Goal: Transaction & Acquisition: Obtain resource

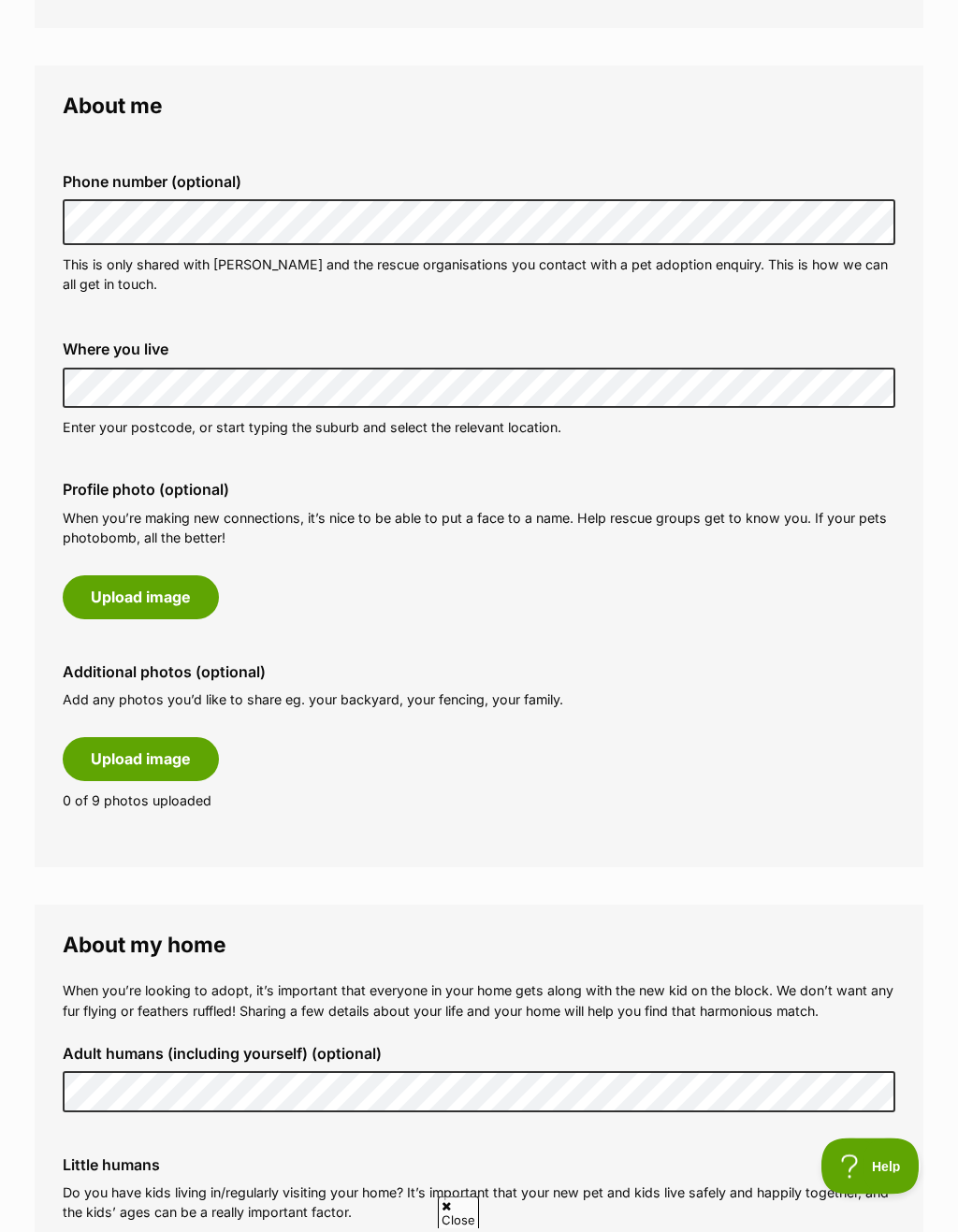
scroll to position [474, 0]
click at [99, 757] on button "Upload image" at bounding box center [140, 759] width 156 height 43
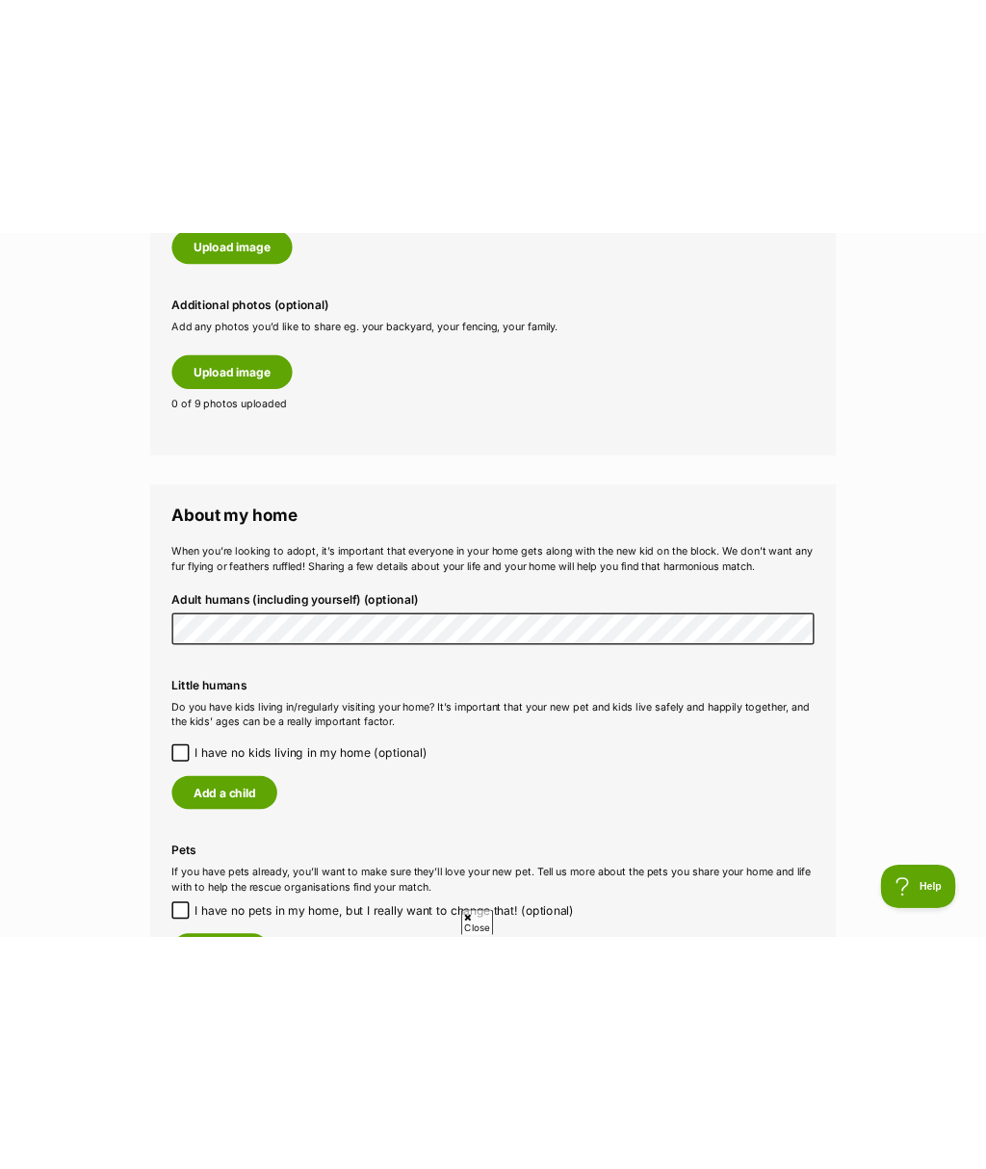
scroll to position [1183, 0]
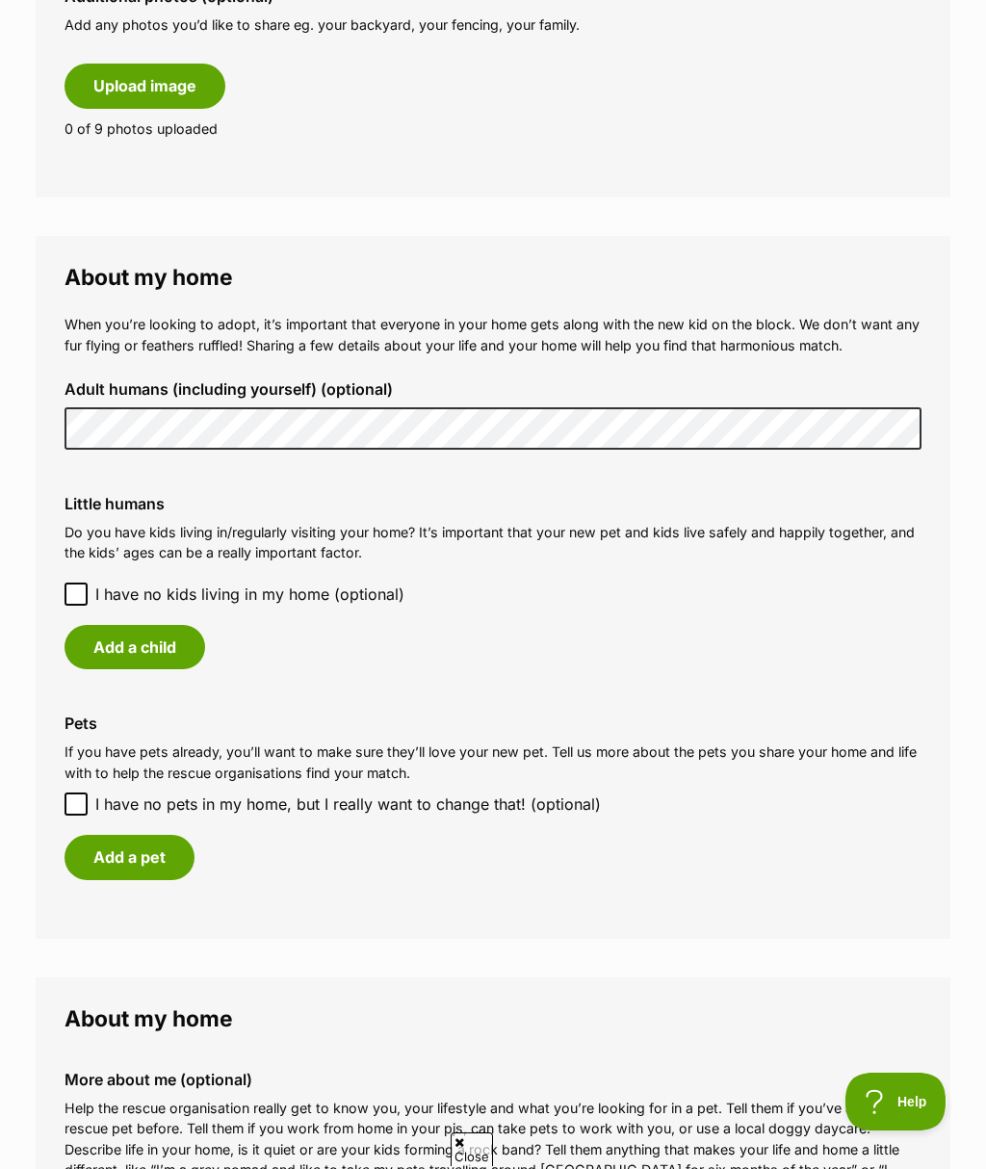
click at [100, 93] on button "Upload image" at bounding box center [144, 86] width 161 height 44
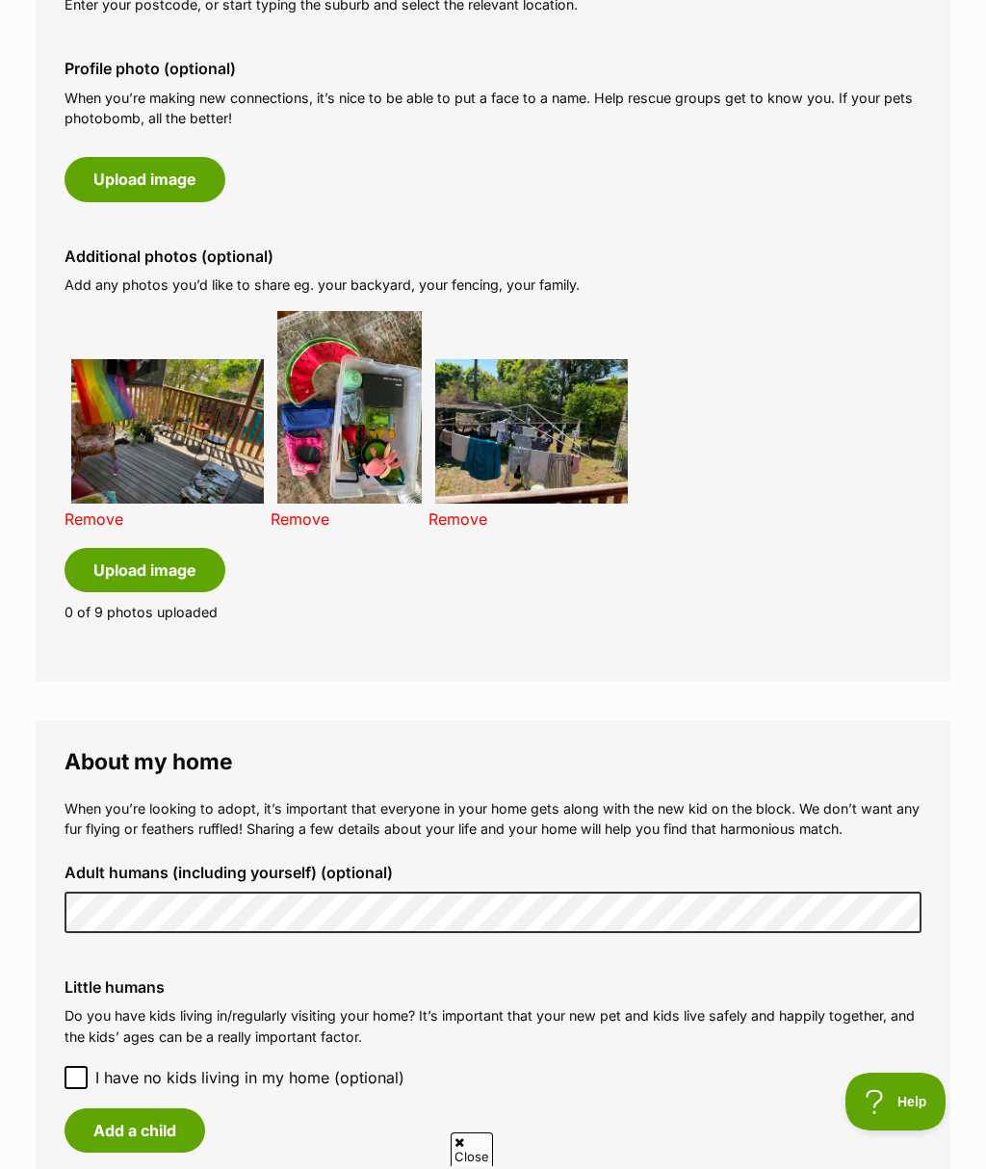
scroll to position [922, 0]
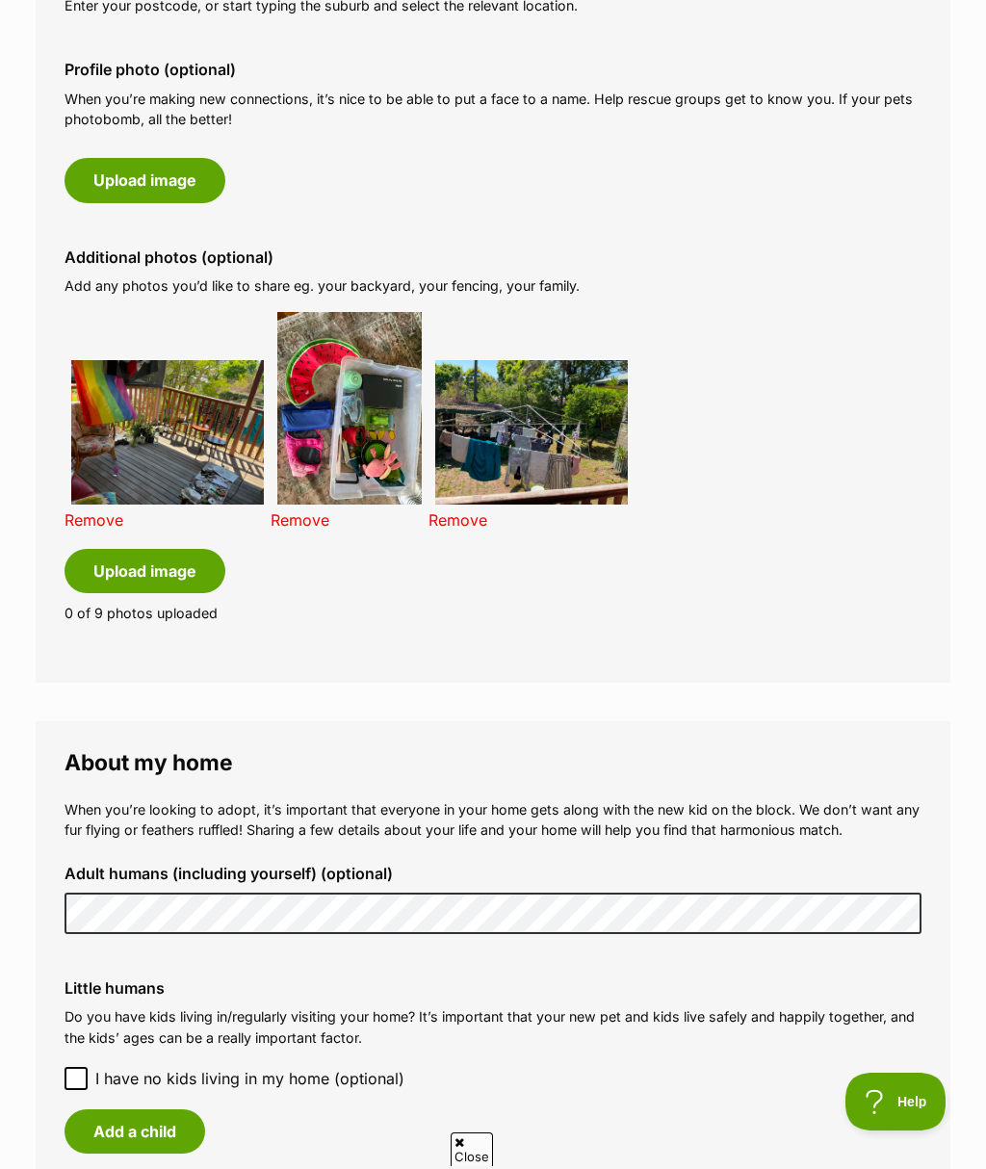
click at [156, 566] on button "Upload image" at bounding box center [144, 571] width 161 height 44
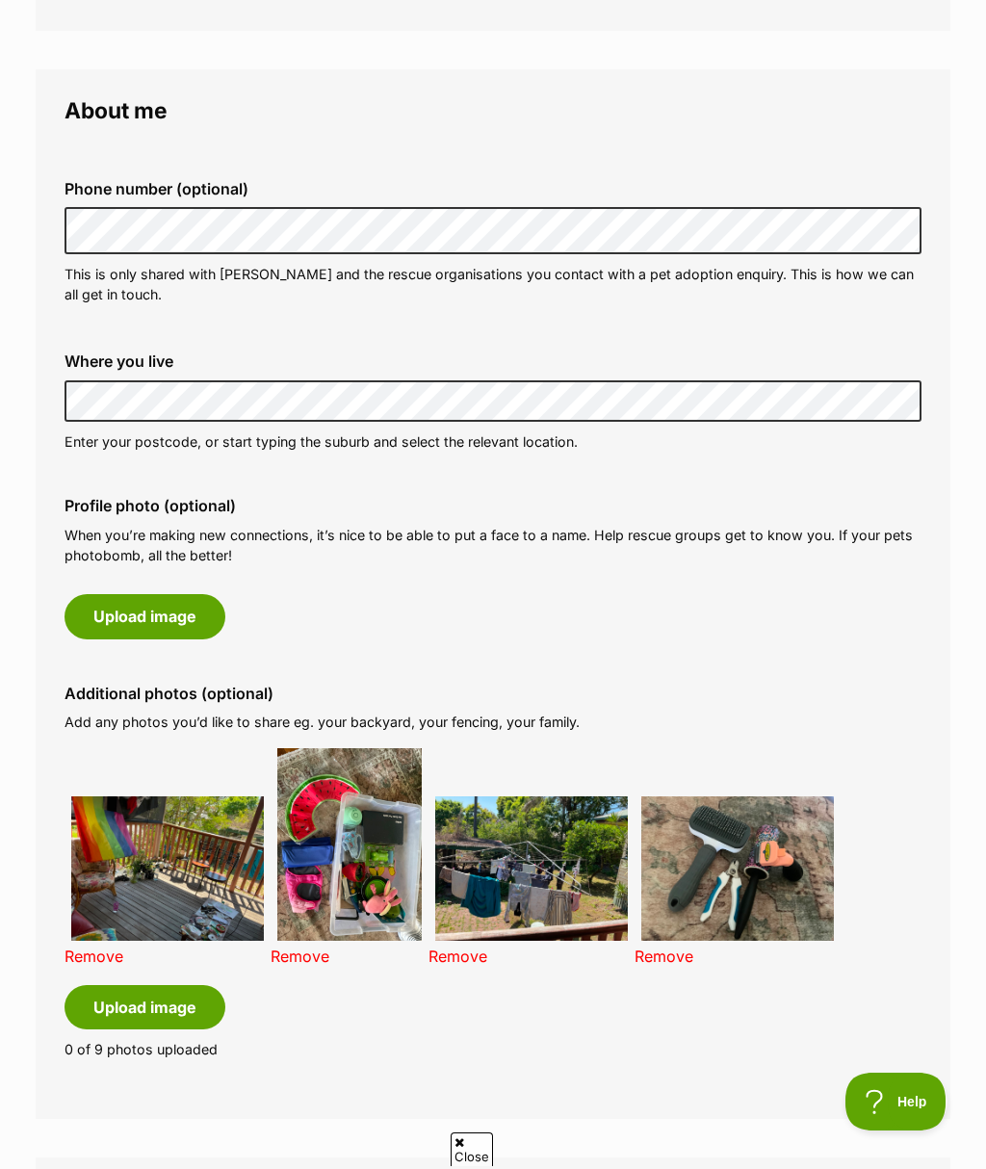
scroll to position [484, 0]
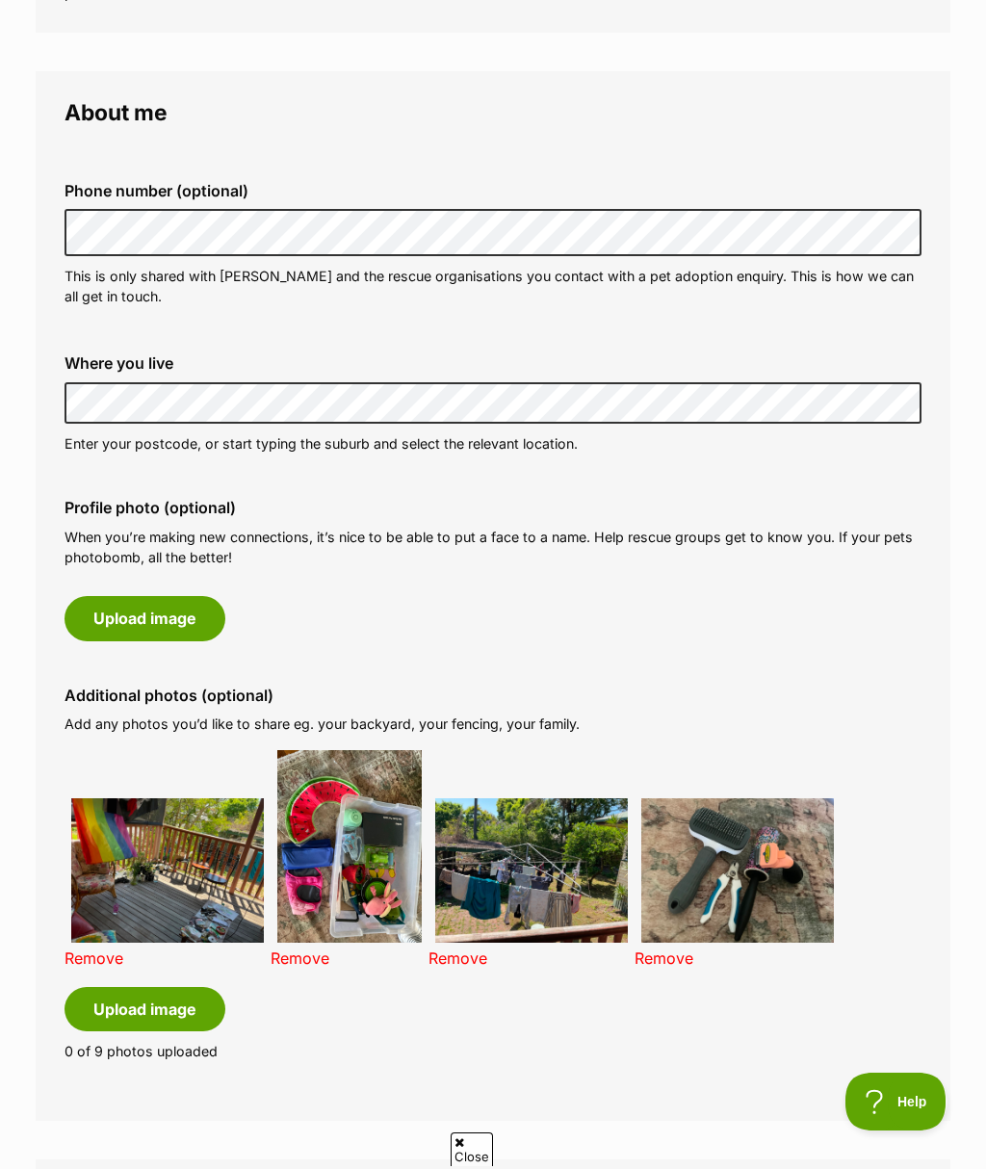
click at [171, 619] on button "Upload image" at bounding box center [144, 618] width 161 height 44
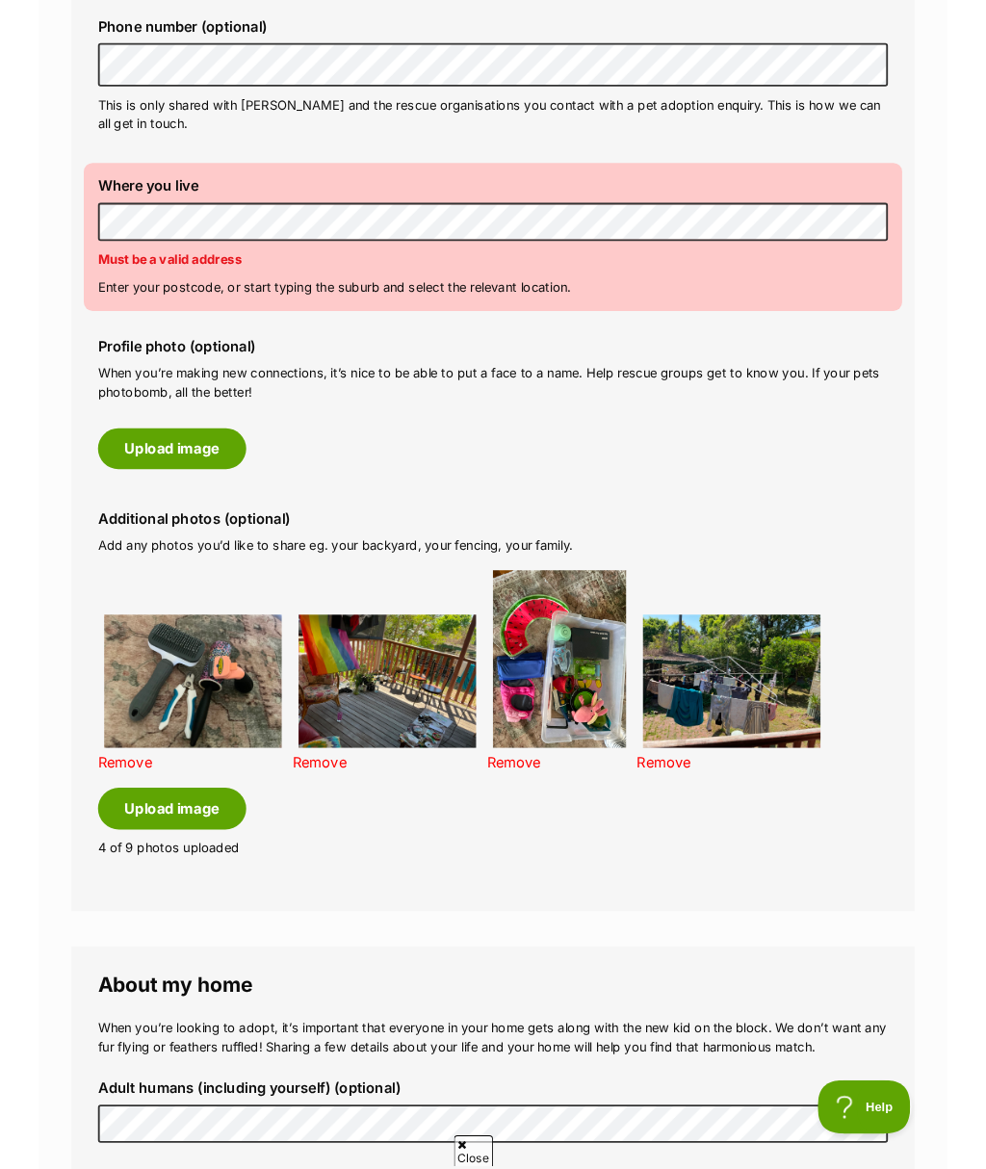
scroll to position [697, 0]
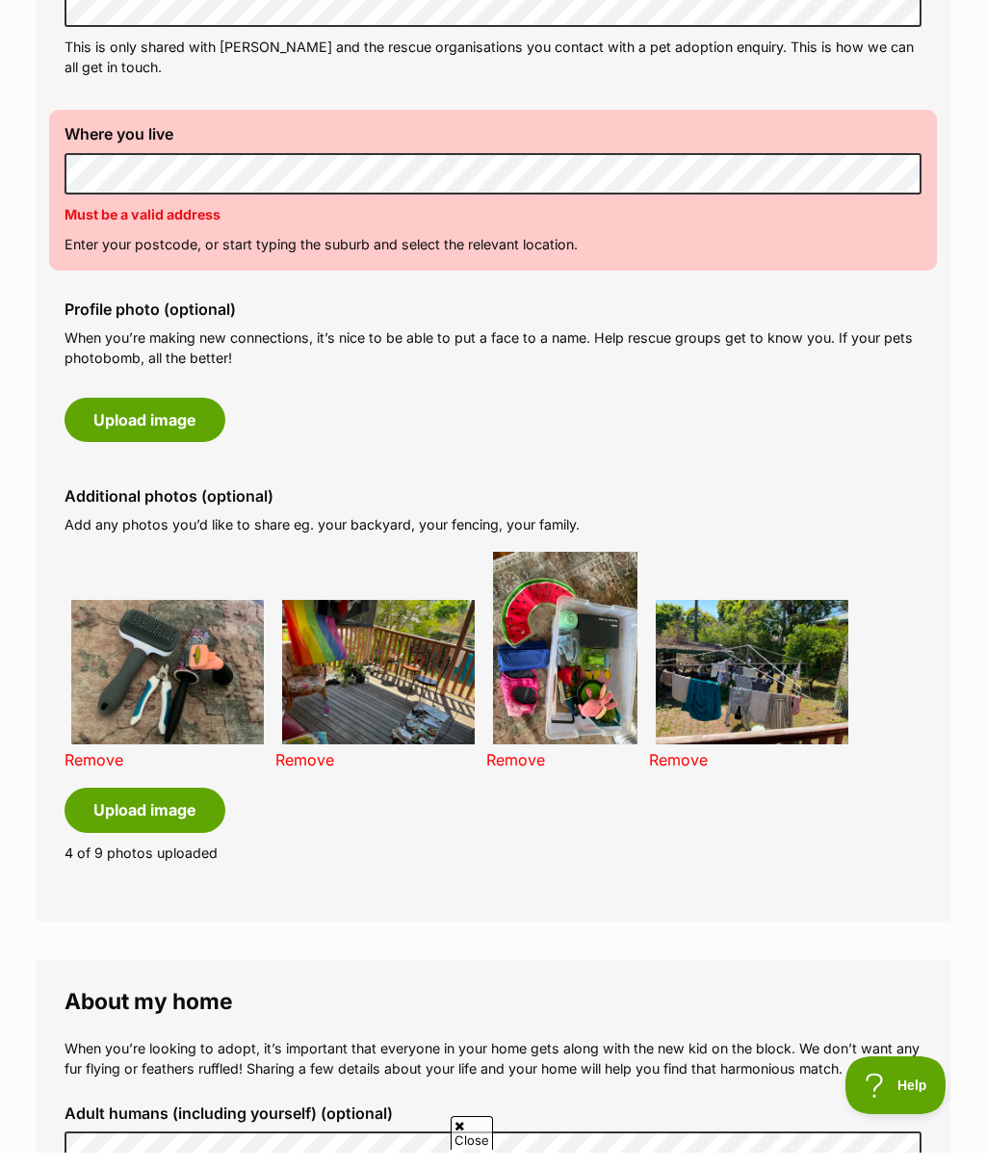
click at [78, 804] on button "Upload image" at bounding box center [144, 826] width 161 height 44
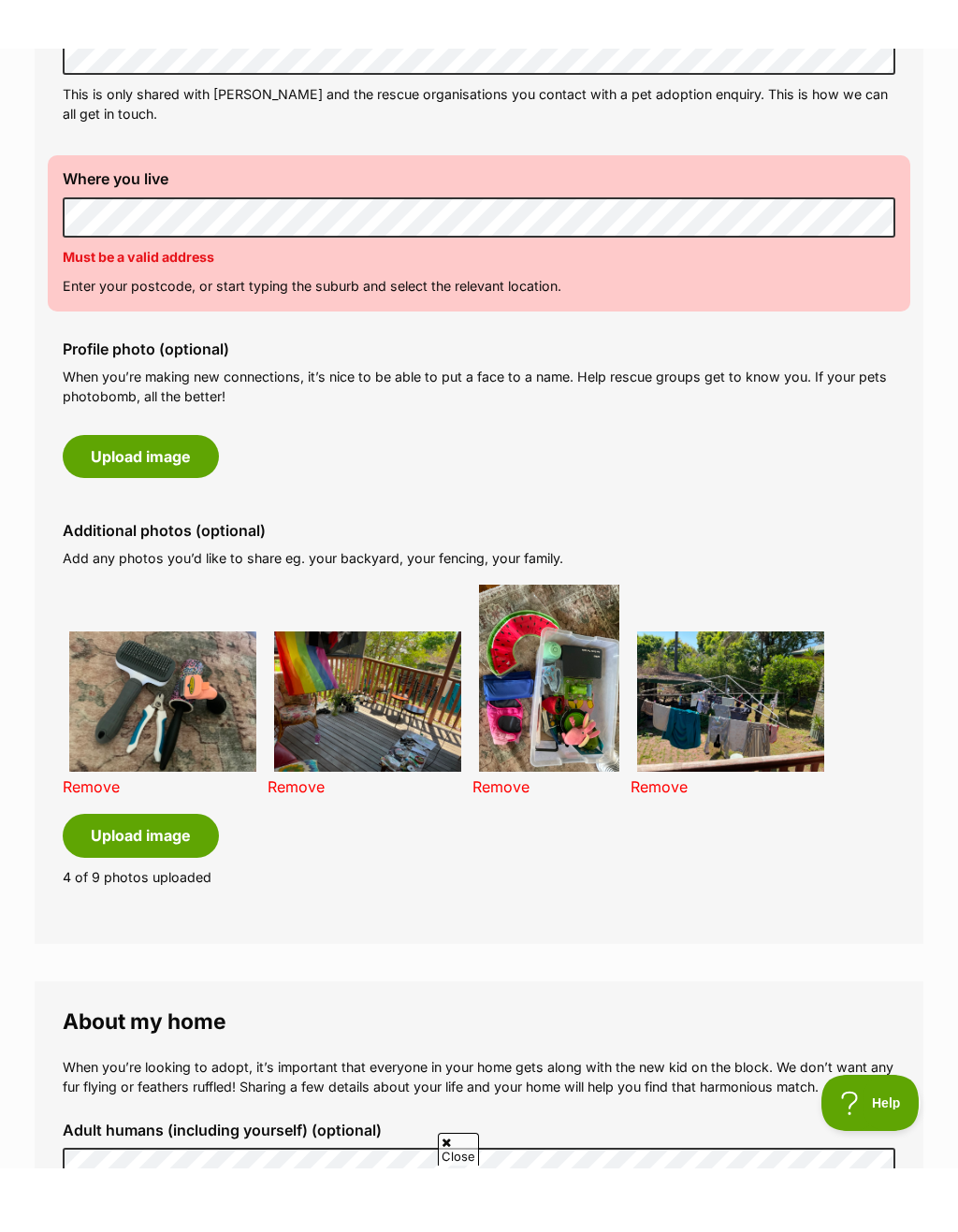
scroll to position [693, 0]
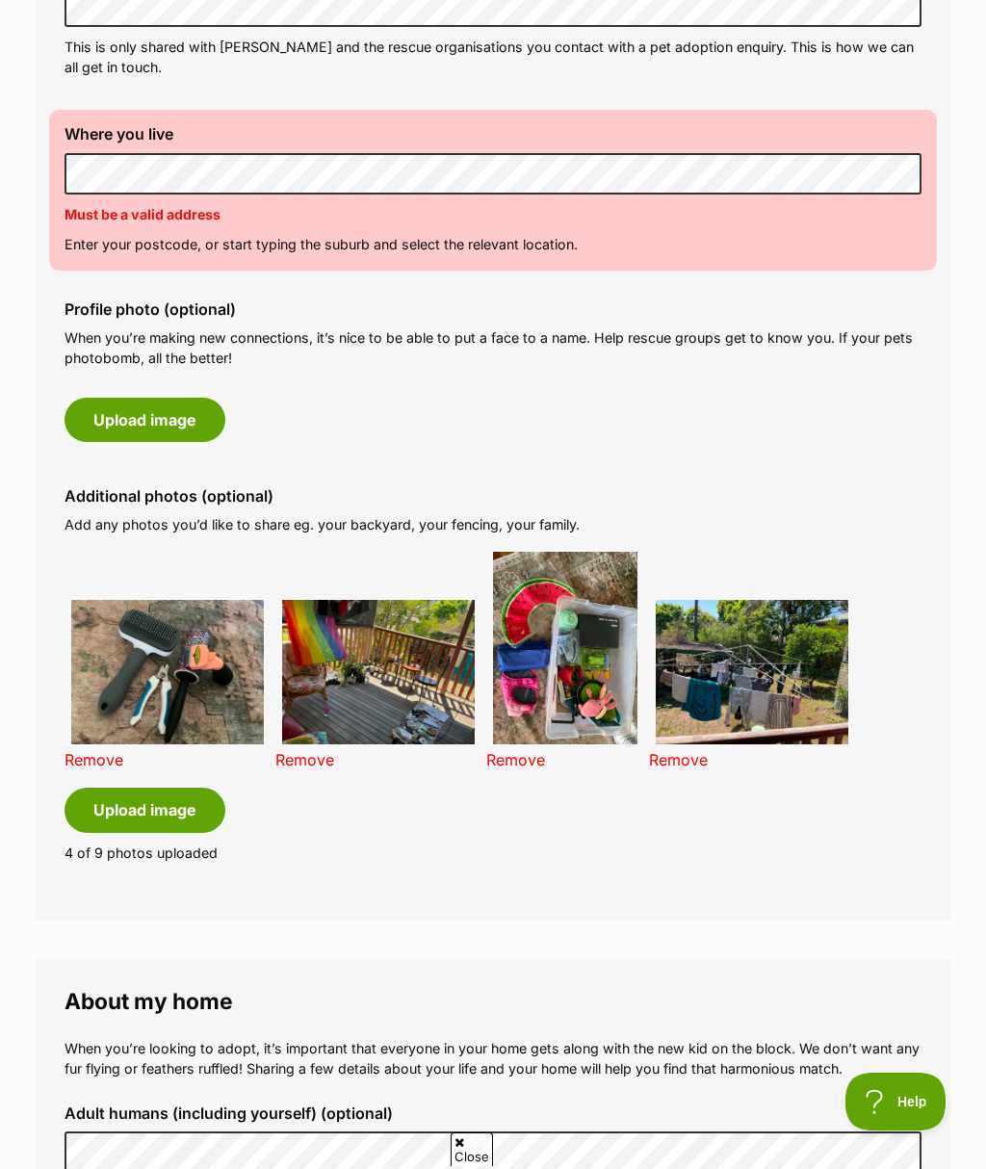
click at [104, 751] on link "Remove" at bounding box center [93, 759] width 59 height 19
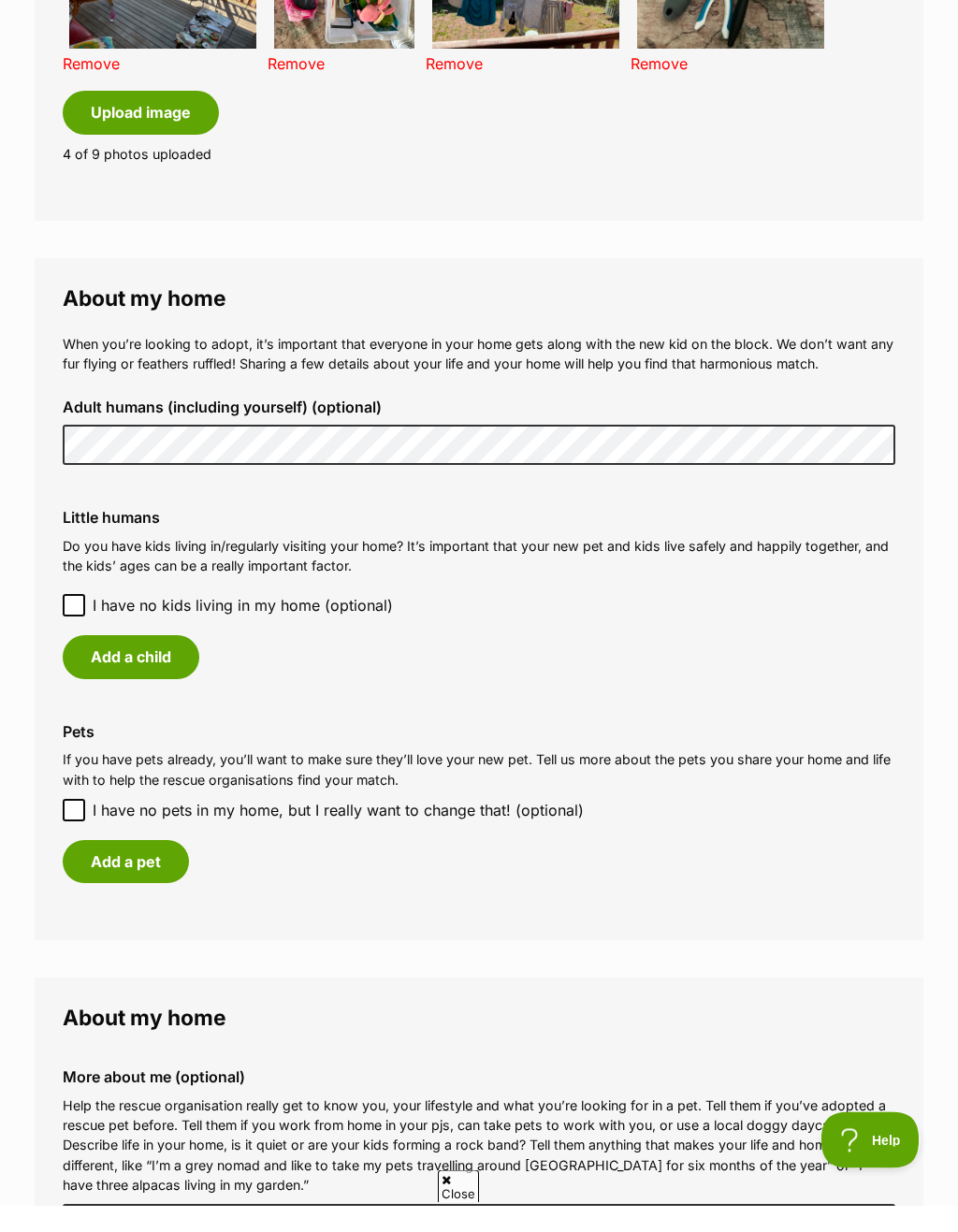
scroll to position [1367, 0]
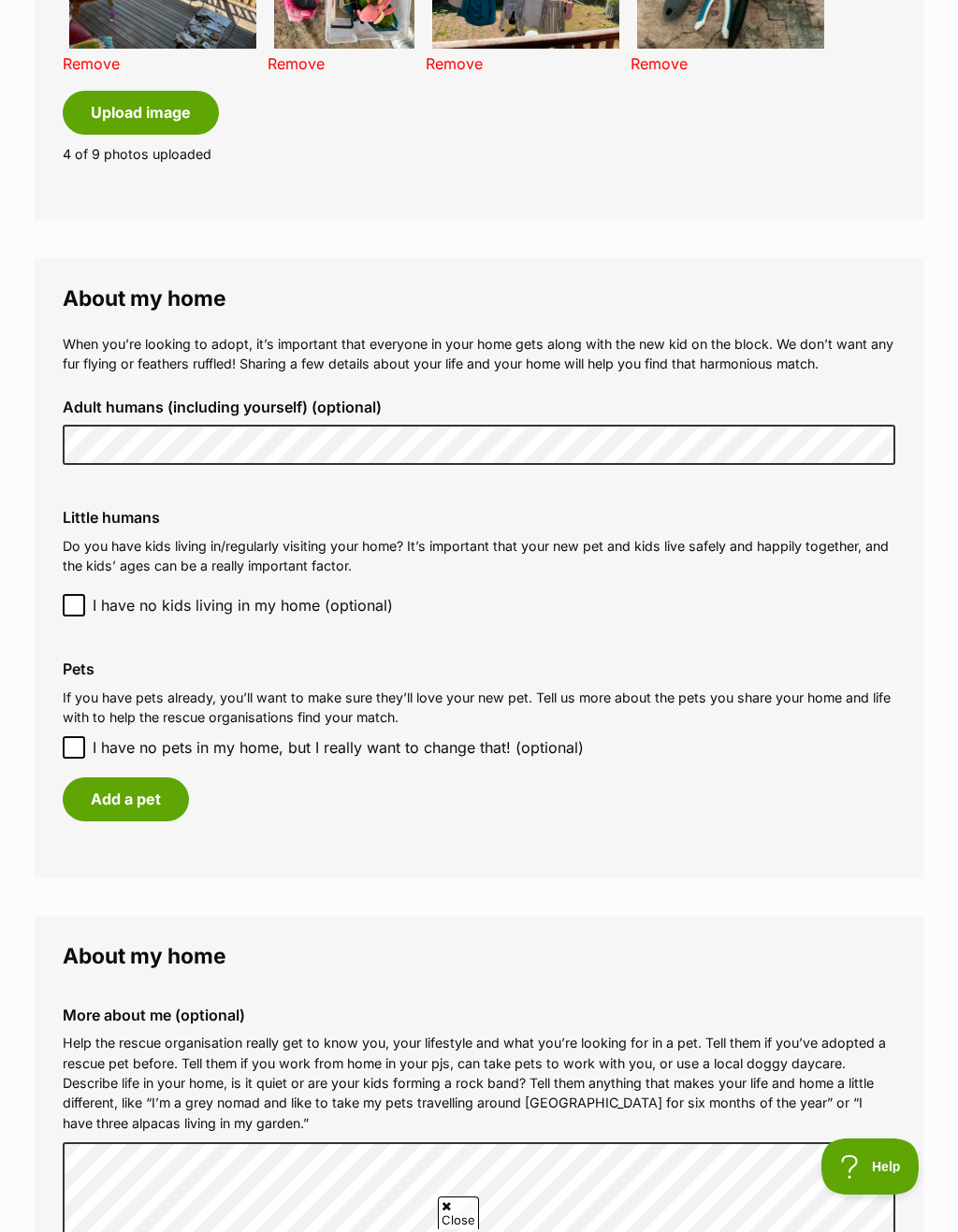
click at [104, 795] on button "Add a pet" at bounding box center [125, 799] width 126 height 43
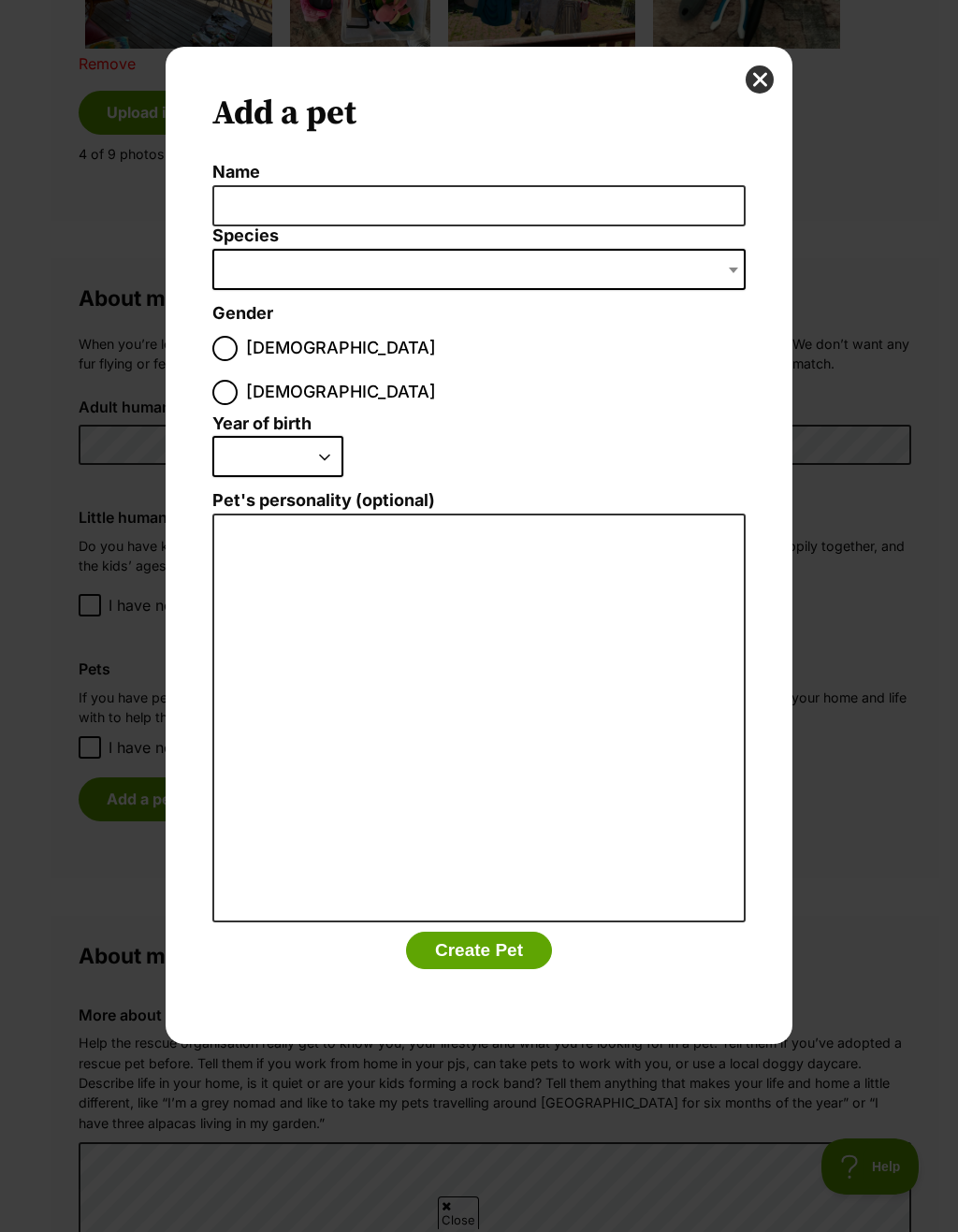
scroll to position [0, 0]
click at [266, 273] on span "Dialog Window - Close (Press escape to close)" at bounding box center [479, 269] width 533 height 41
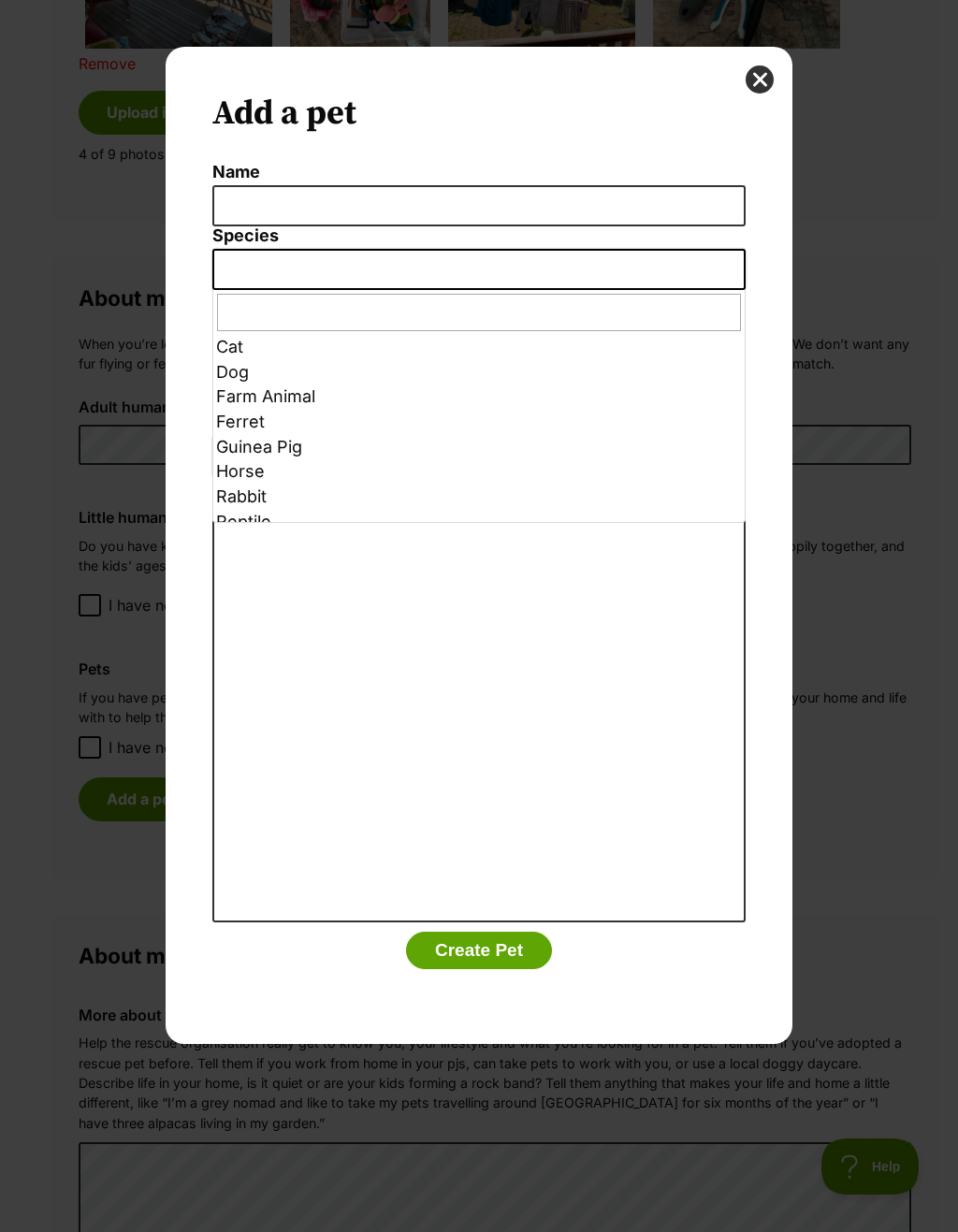
scroll to position [31, 0]
select select "6261"
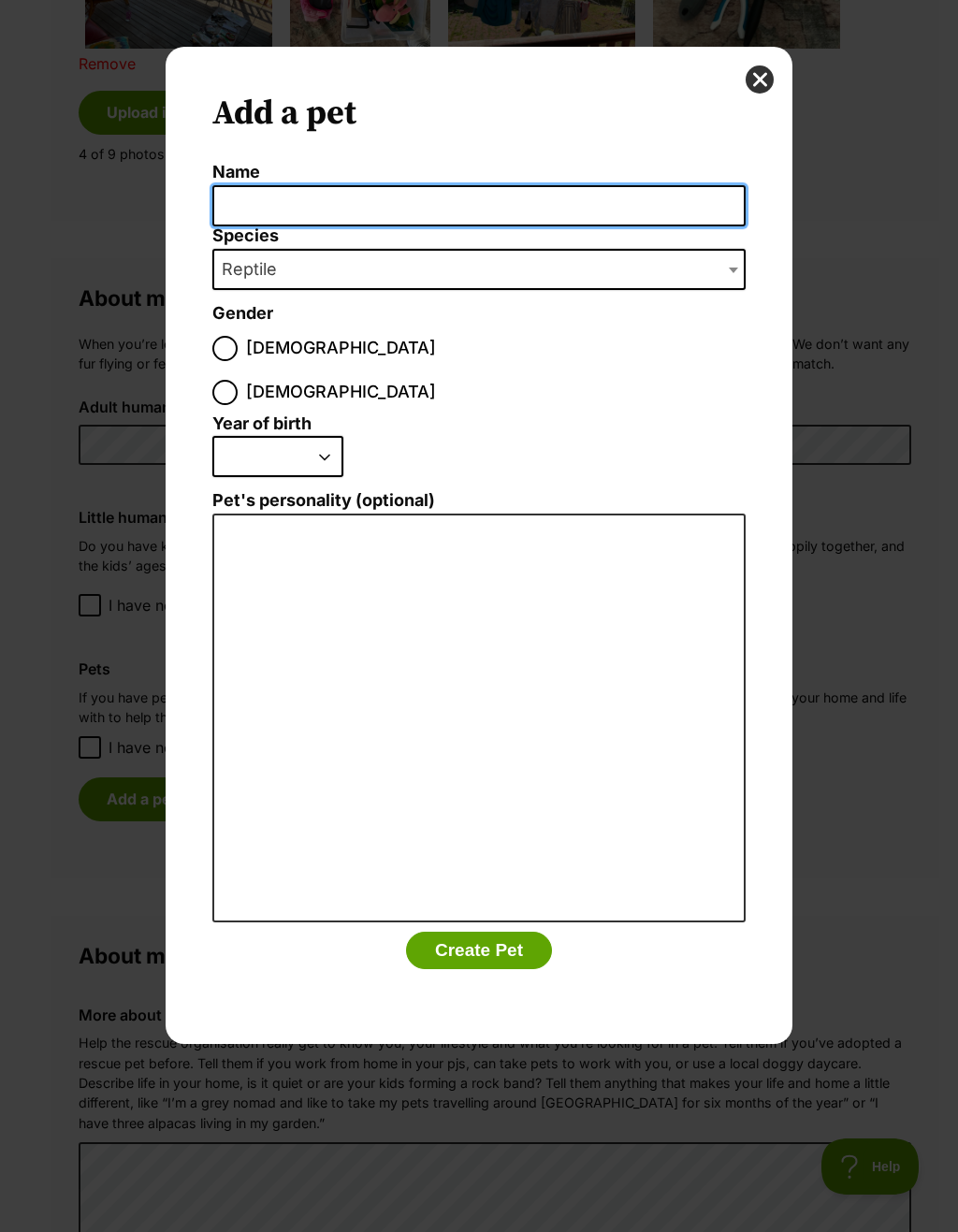
click at [241, 213] on input "Name" at bounding box center [479, 206] width 533 height 42
type input "Twizzler"
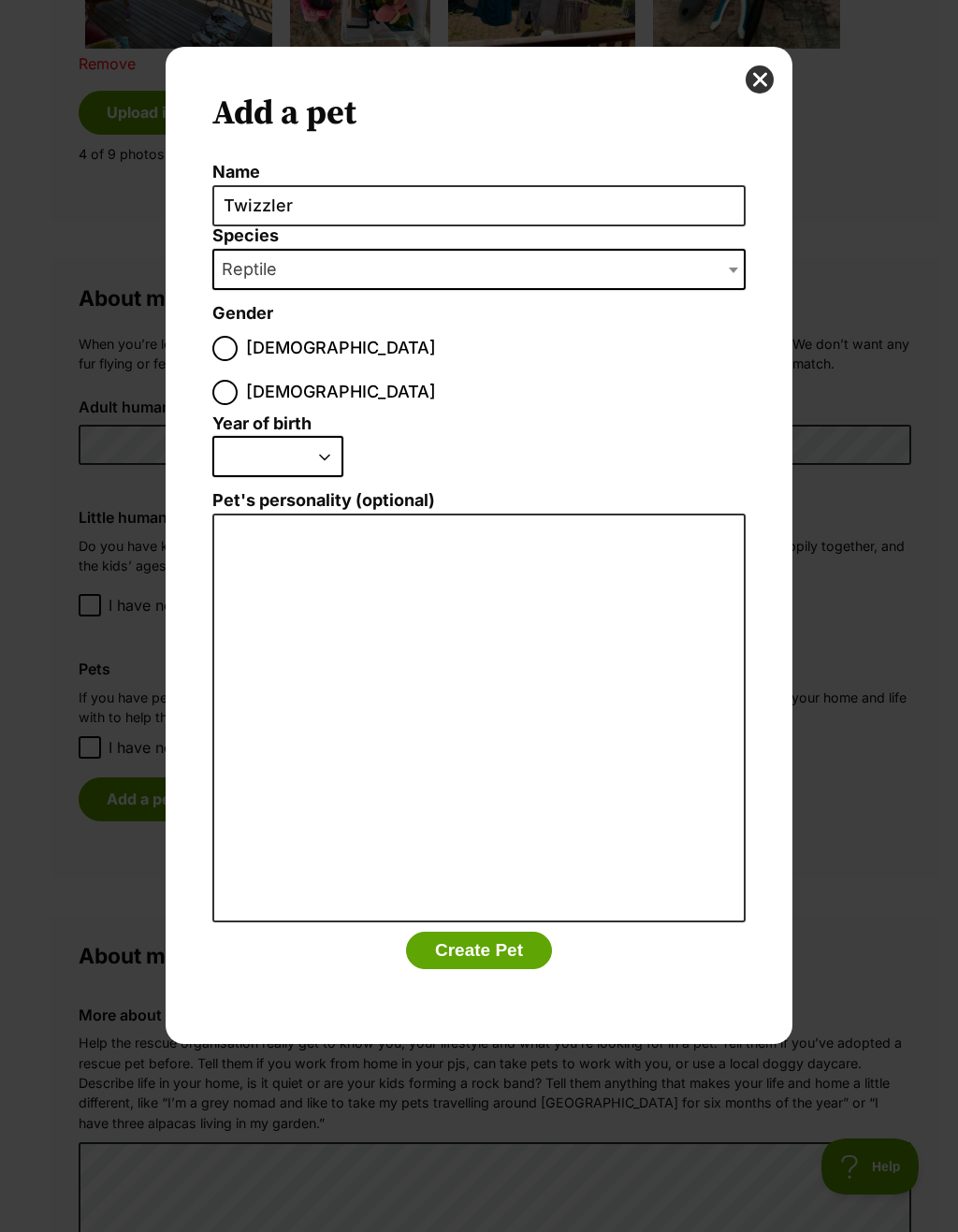
click at [274, 351] on span "Male" at bounding box center [340, 349] width 189 height 25
click at [237, 351] on input "Male" at bounding box center [225, 349] width 25 height 25
radio input "true"
click at [237, 380] on span "Dialog Window - Close (Press escape to close)" at bounding box center [225, 393] width 25 height 25
click at [237, 380] on input "Female" at bounding box center [225, 393] width 25 height 25
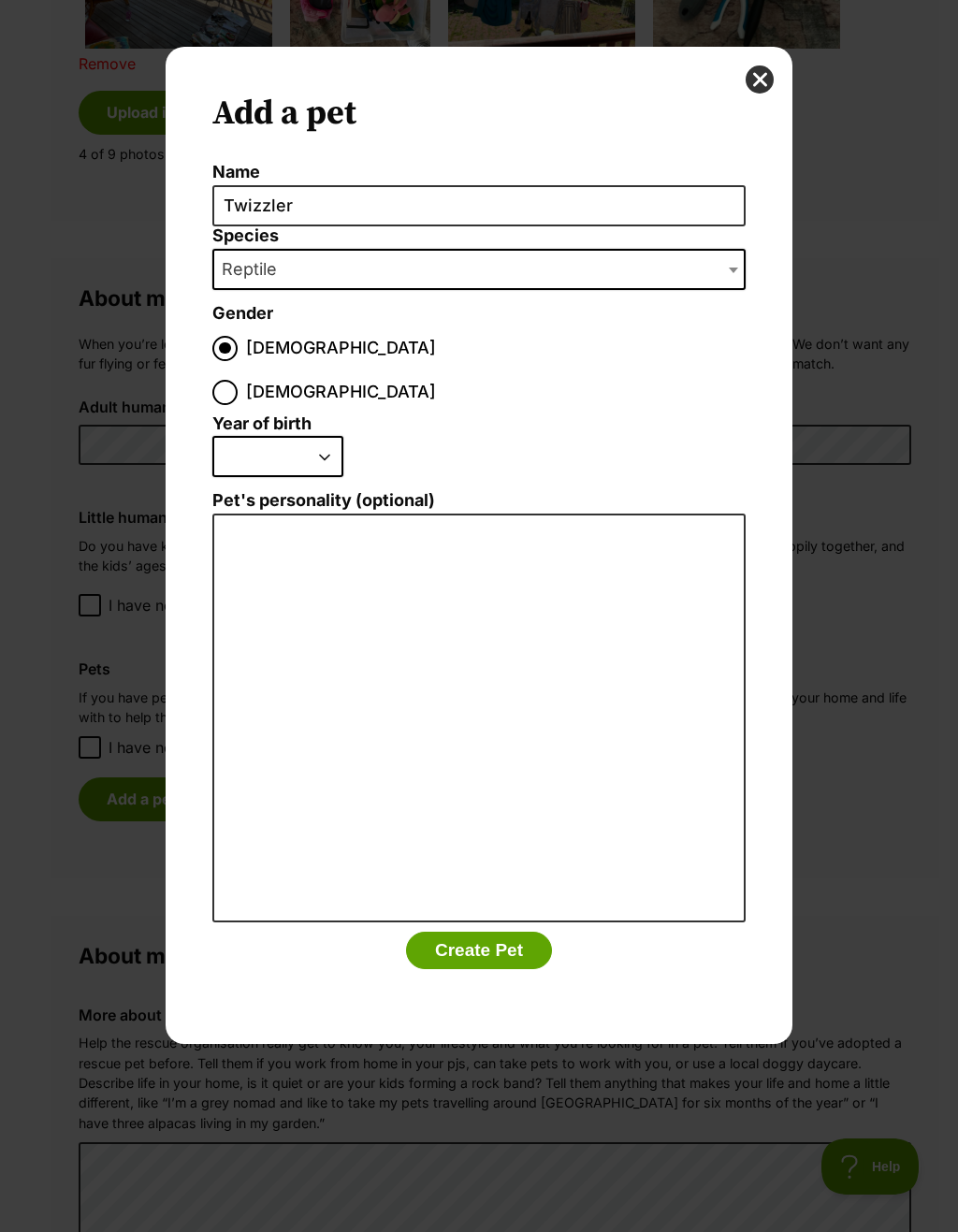
radio input "true"
click at [241, 338] on label "Male" at bounding box center [325, 349] width 223 height 25
click at [237, 338] on input "Male" at bounding box center [225, 349] width 25 height 25
radio input "true"
click at [331, 380] on span "Female" at bounding box center [340, 393] width 189 height 25
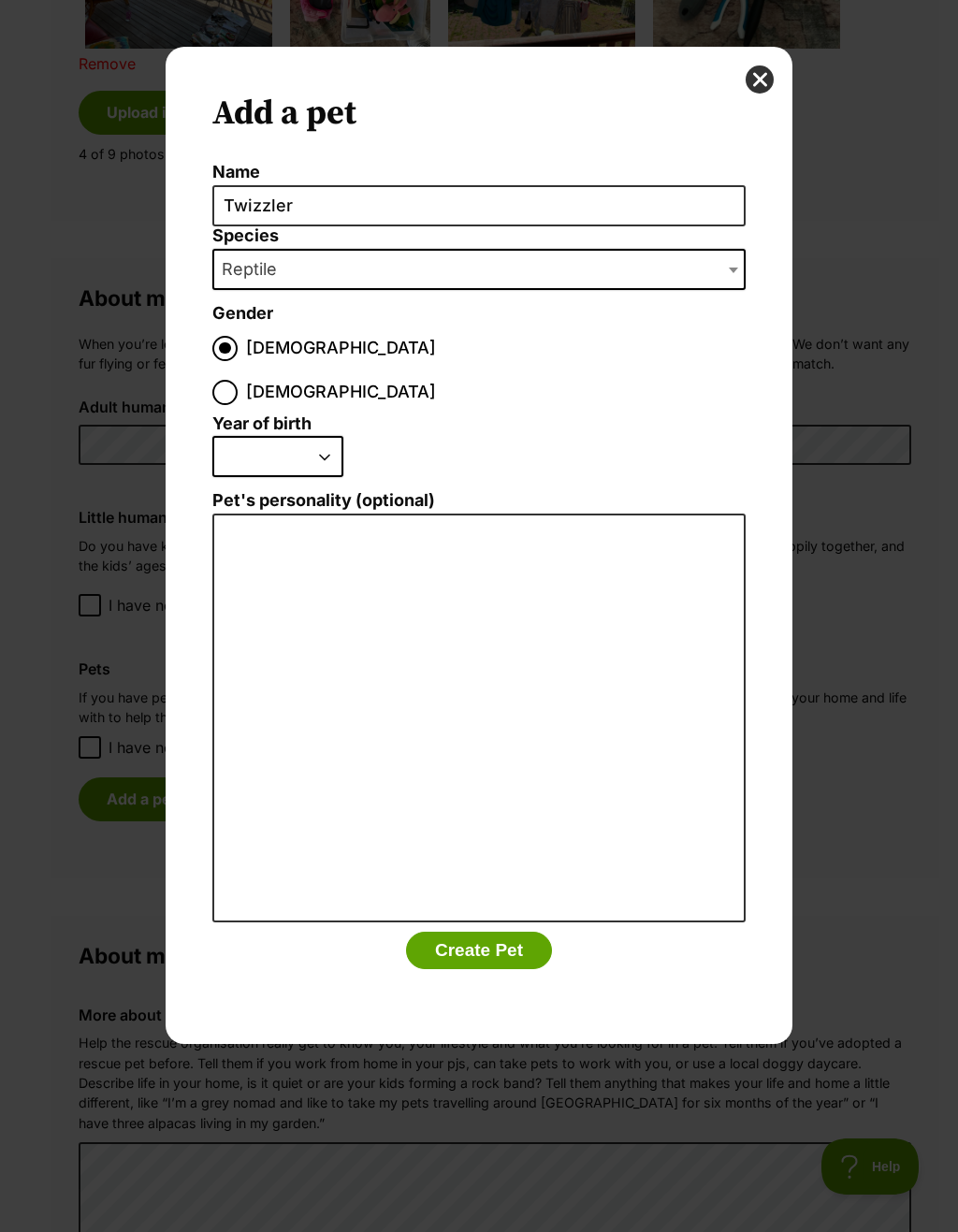
click at [237, 380] on input "Female" at bounding box center [225, 393] width 25 height 25
radio input "true"
click at [291, 436] on select "2025 2024 2023 2022 2021 2020 2019 2018 2017 2016 2015 2014 2013 2012 2011 2010…" at bounding box center [278, 457] width 131 height 41
click at [294, 436] on select "2025 2024 2023 2022 2021 2020 2019 2018 2017 2016 2015 2014 2013 2012 2011 2010…" at bounding box center [278, 457] width 131 height 41
click at [292, 436] on select "2025 2024 2023 2022 2021 2020 2019 2018 2017 2016 2015 2014 2013 2012 2011 2010…" at bounding box center [278, 457] width 131 height 41
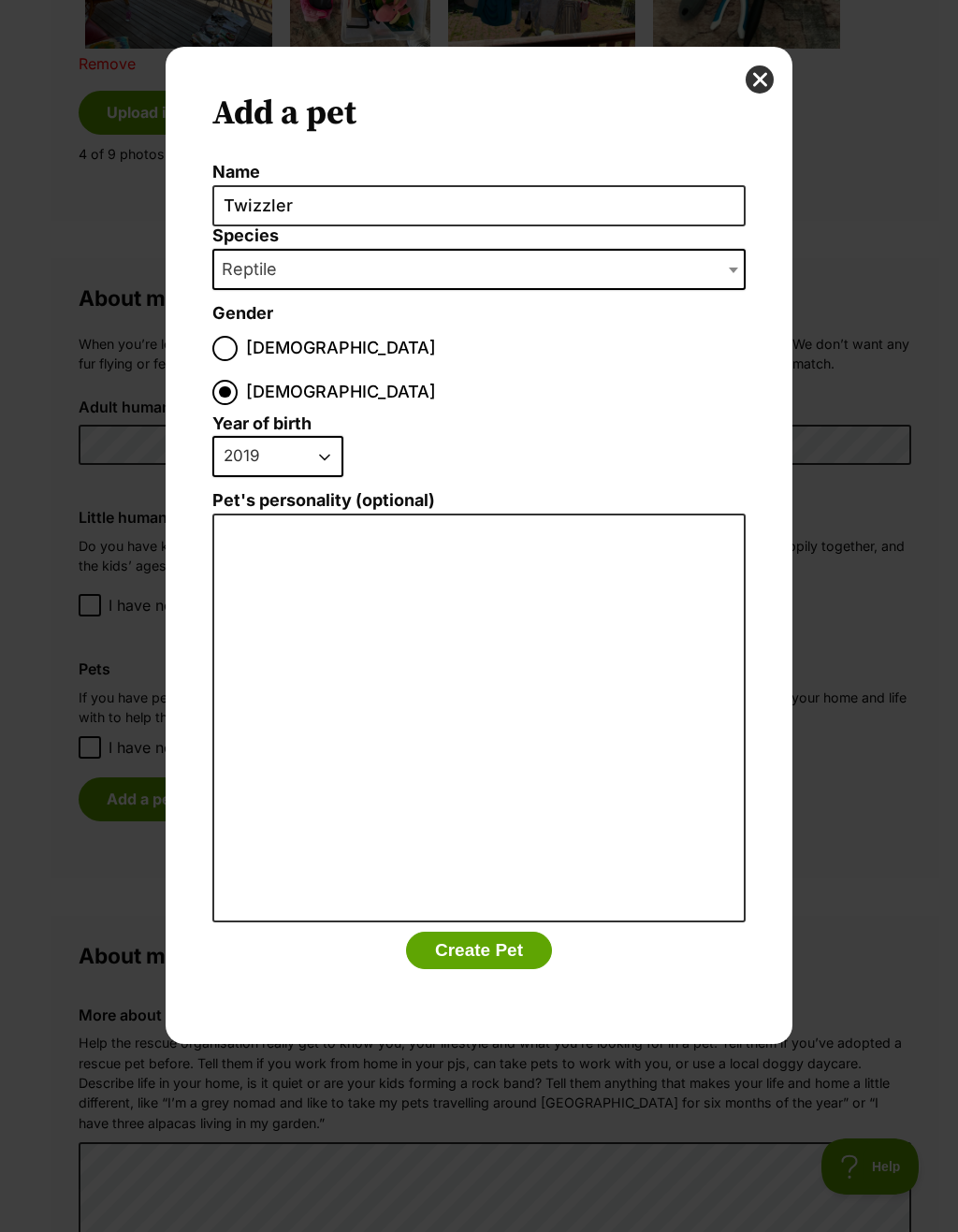
select select "2020"
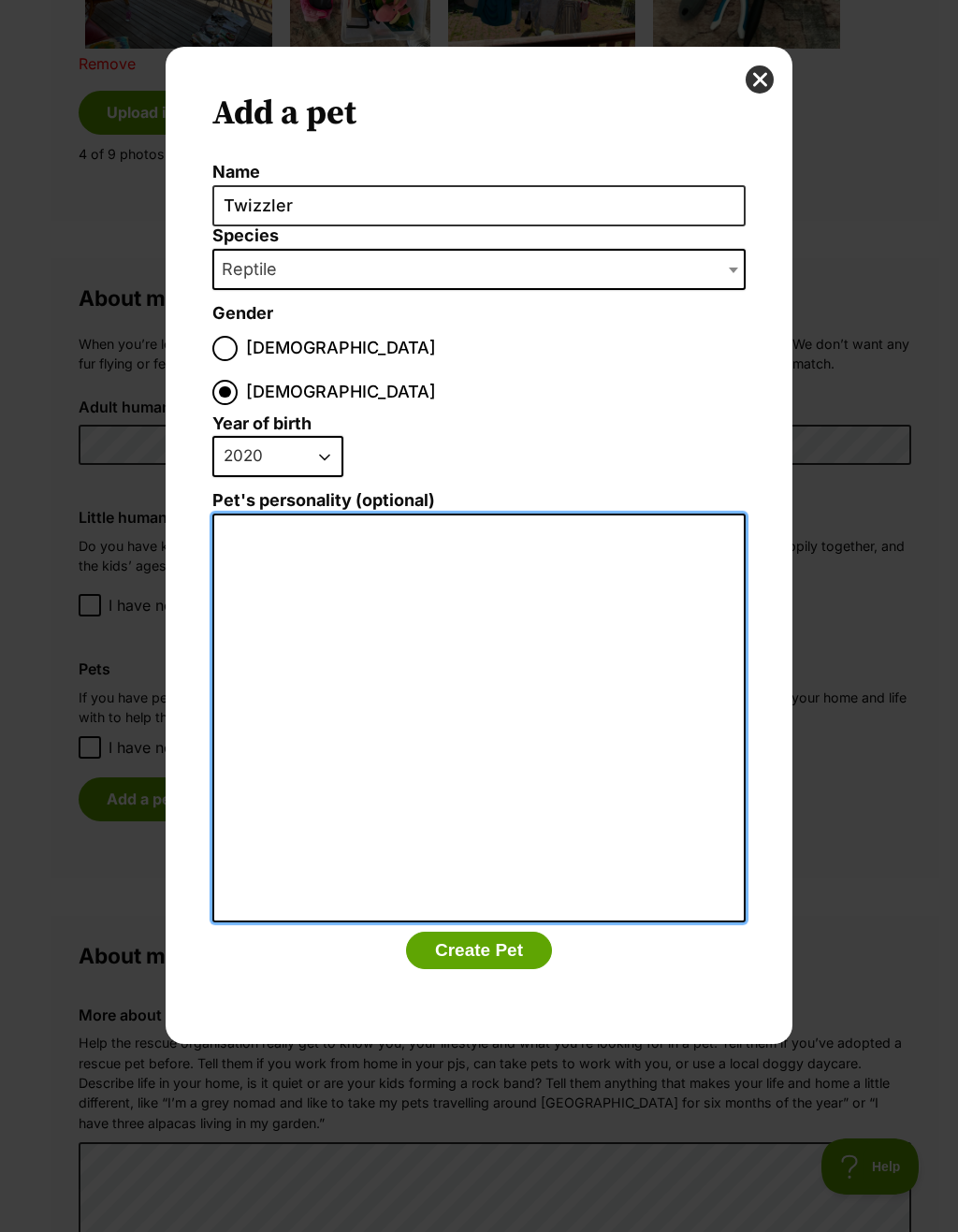
click at [652, 572] on textarea "Pet's personality (optional)" at bounding box center [479, 718] width 533 height 410
type textarea "Docile children’s python that won’t be interacting with any pets but is friendl…"
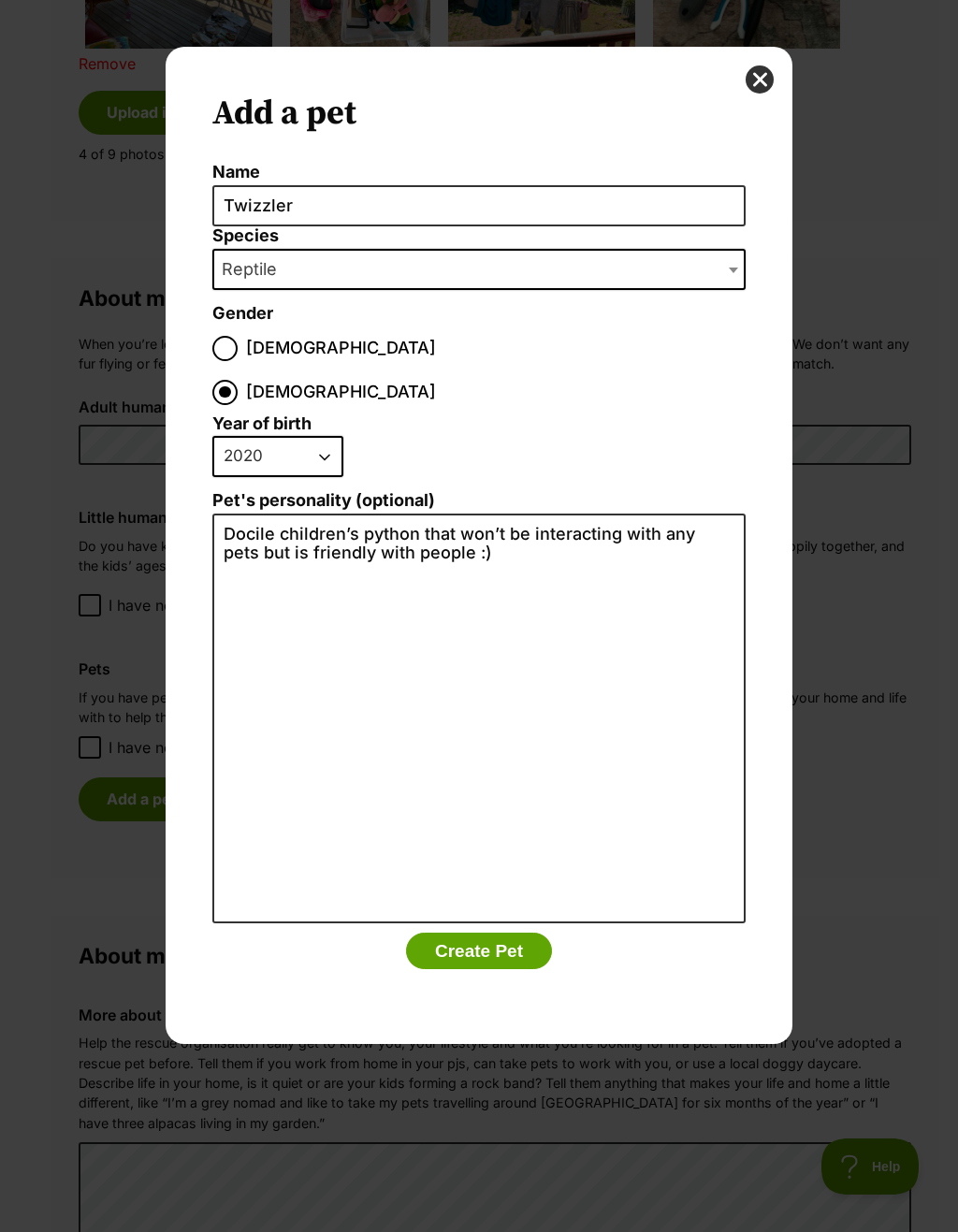
click at [517, 933] on button "Create Pet" at bounding box center [479, 951] width 146 height 38
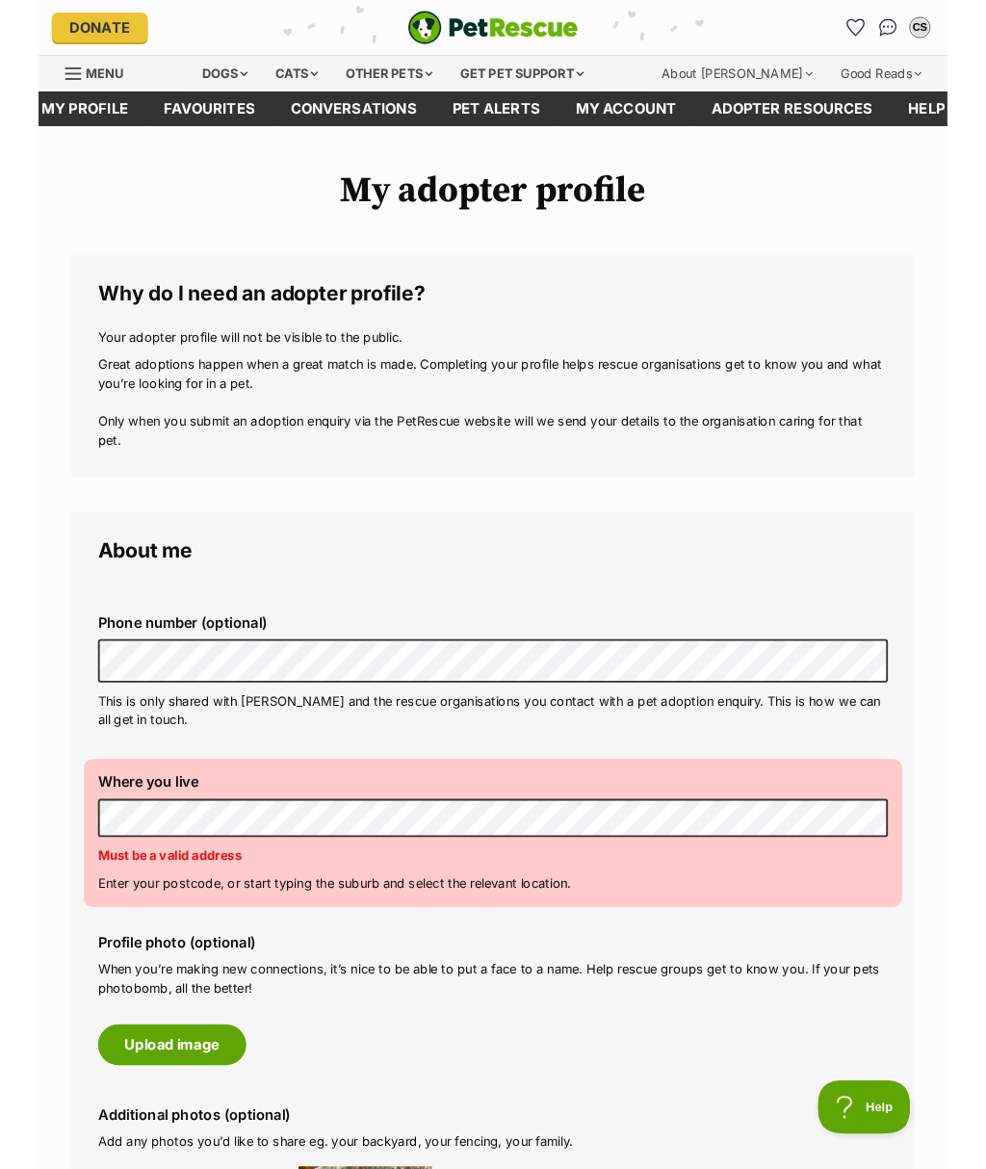
scroll to position [1407, 0]
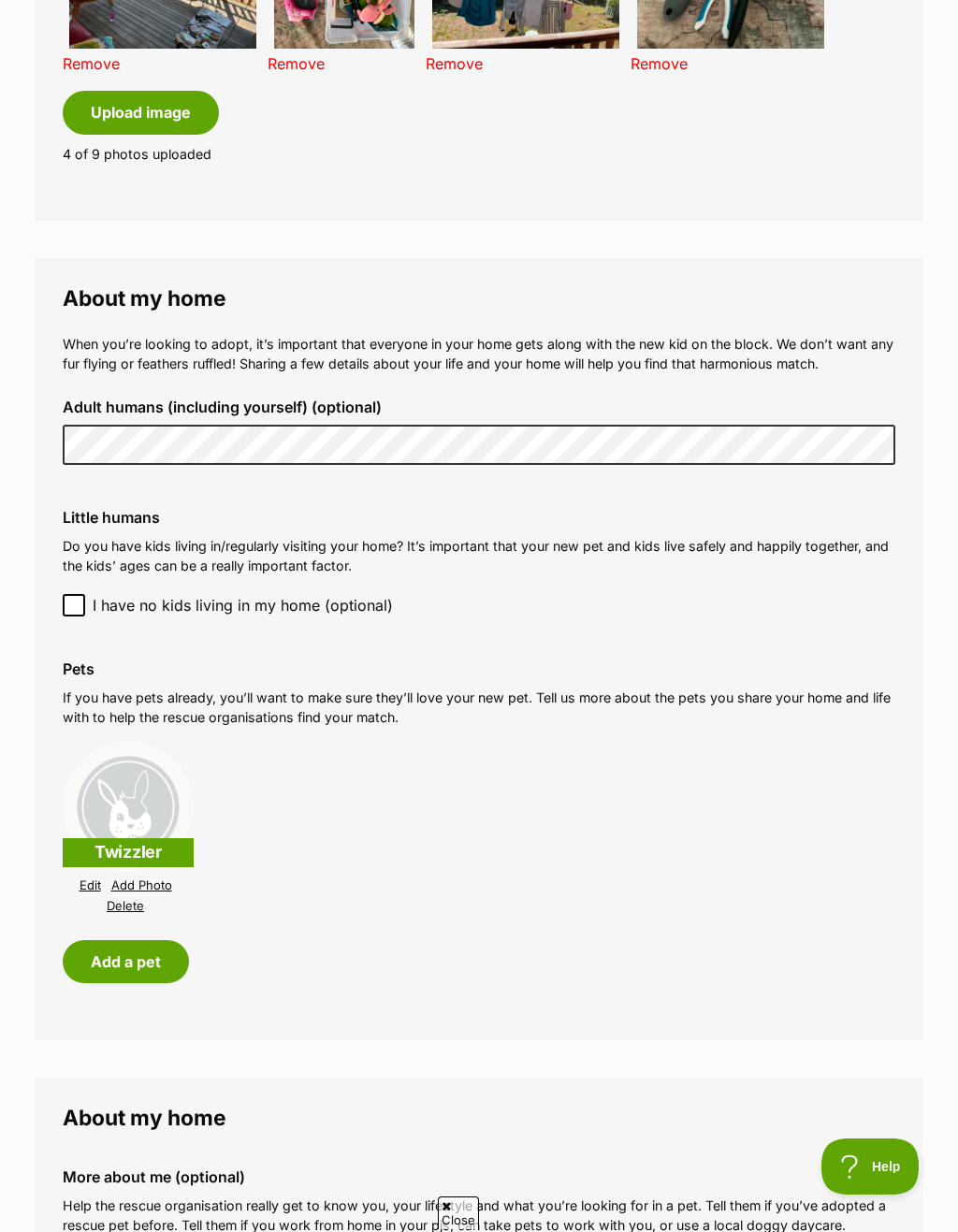
click at [124, 878] on link "Add Photo" at bounding box center [142, 885] width 61 height 14
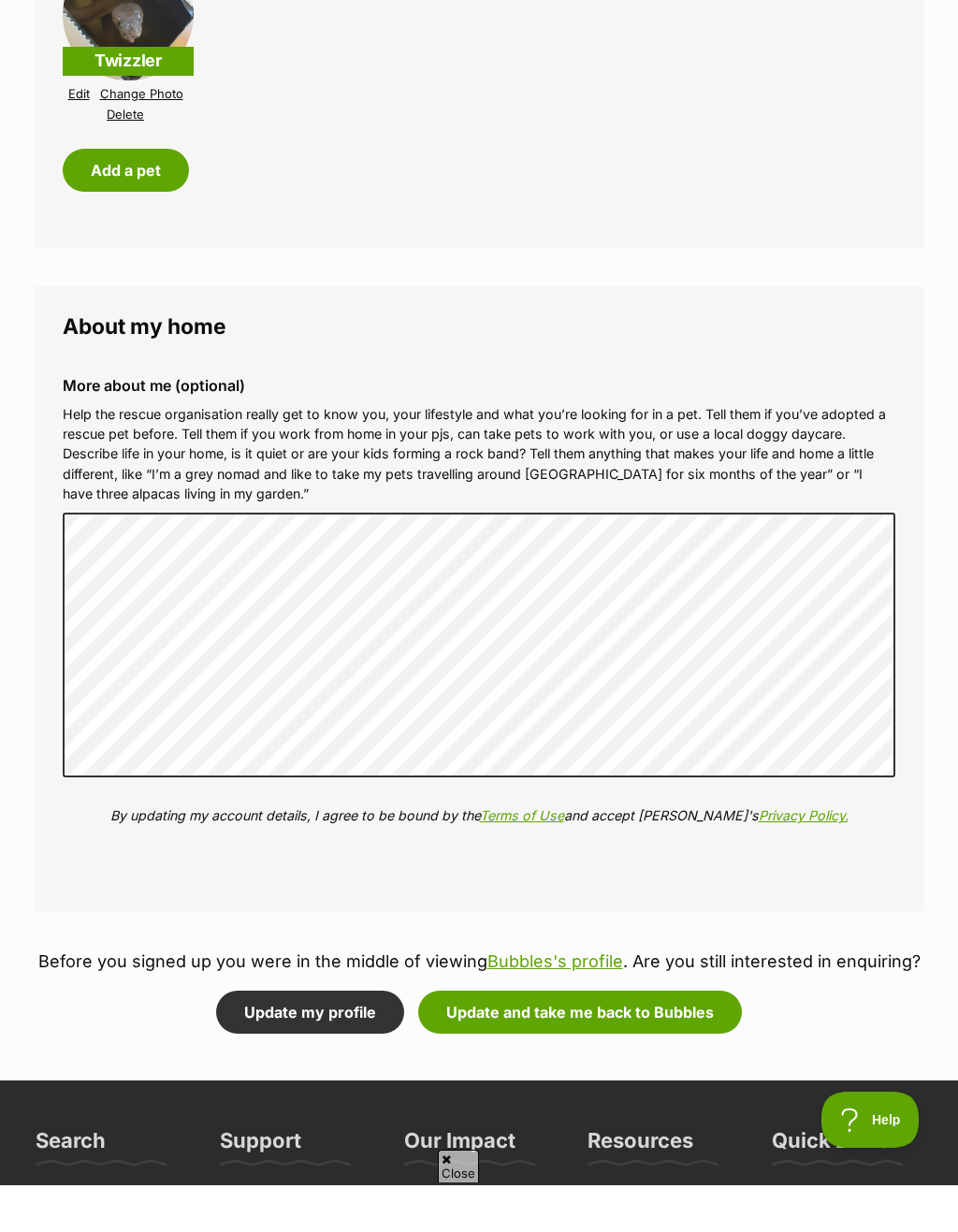
scroll to position [2159, 0]
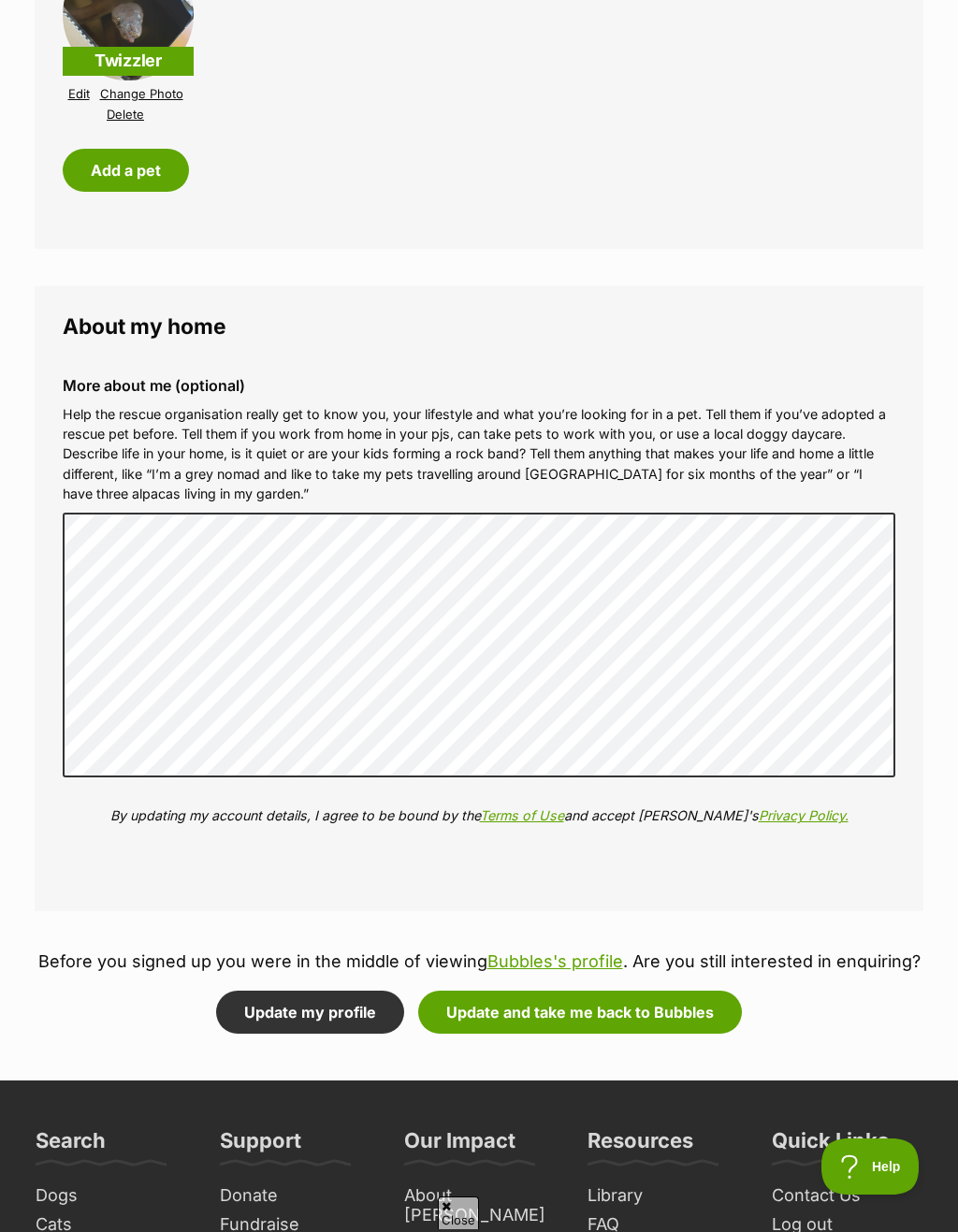
click at [710, 997] on button "Update and take me back to Bubbles" at bounding box center [579, 1011] width 324 height 43
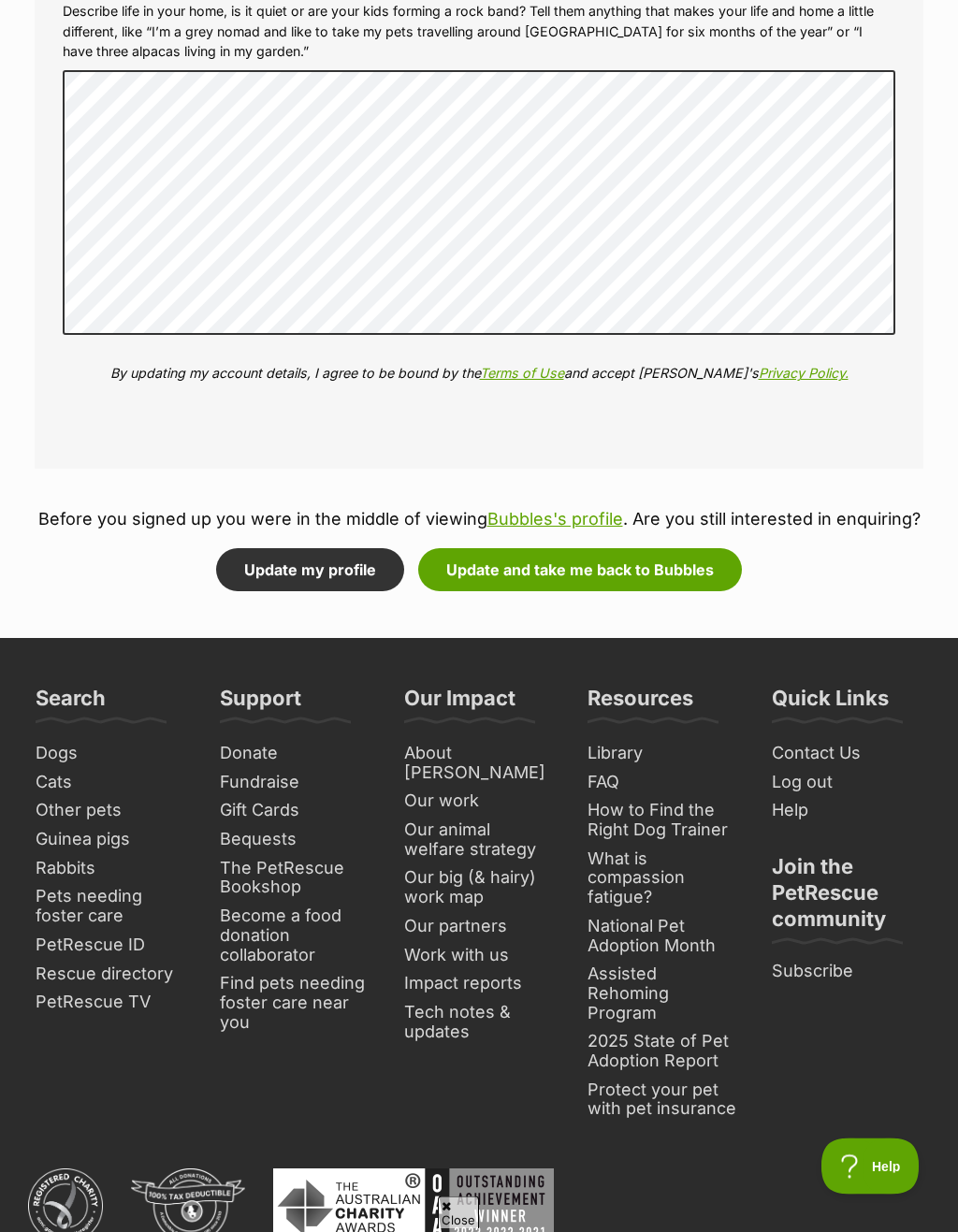
scroll to position [2597, 0]
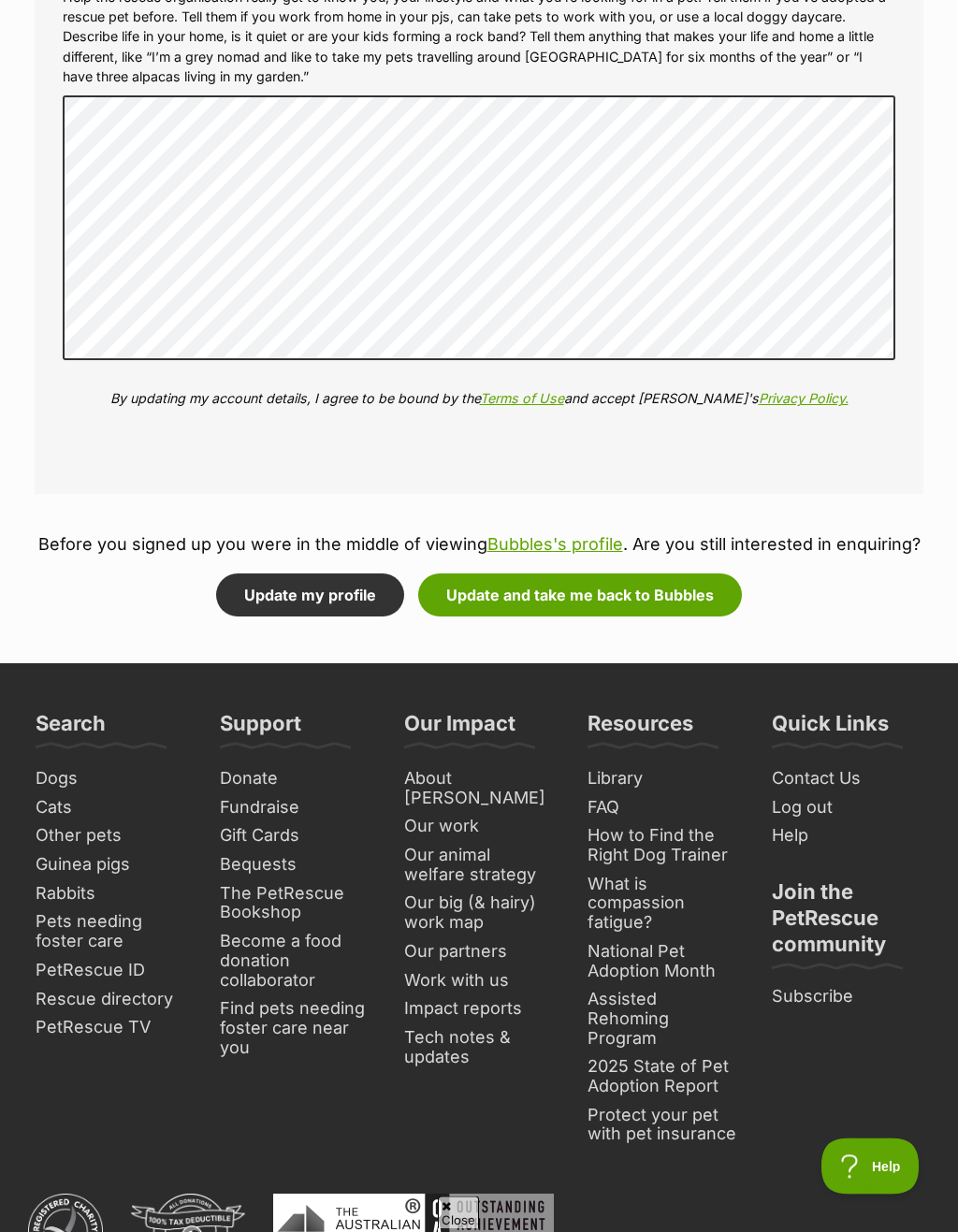
click at [713, 593] on button "Update and take me back to Bubbles" at bounding box center [579, 596] width 324 height 43
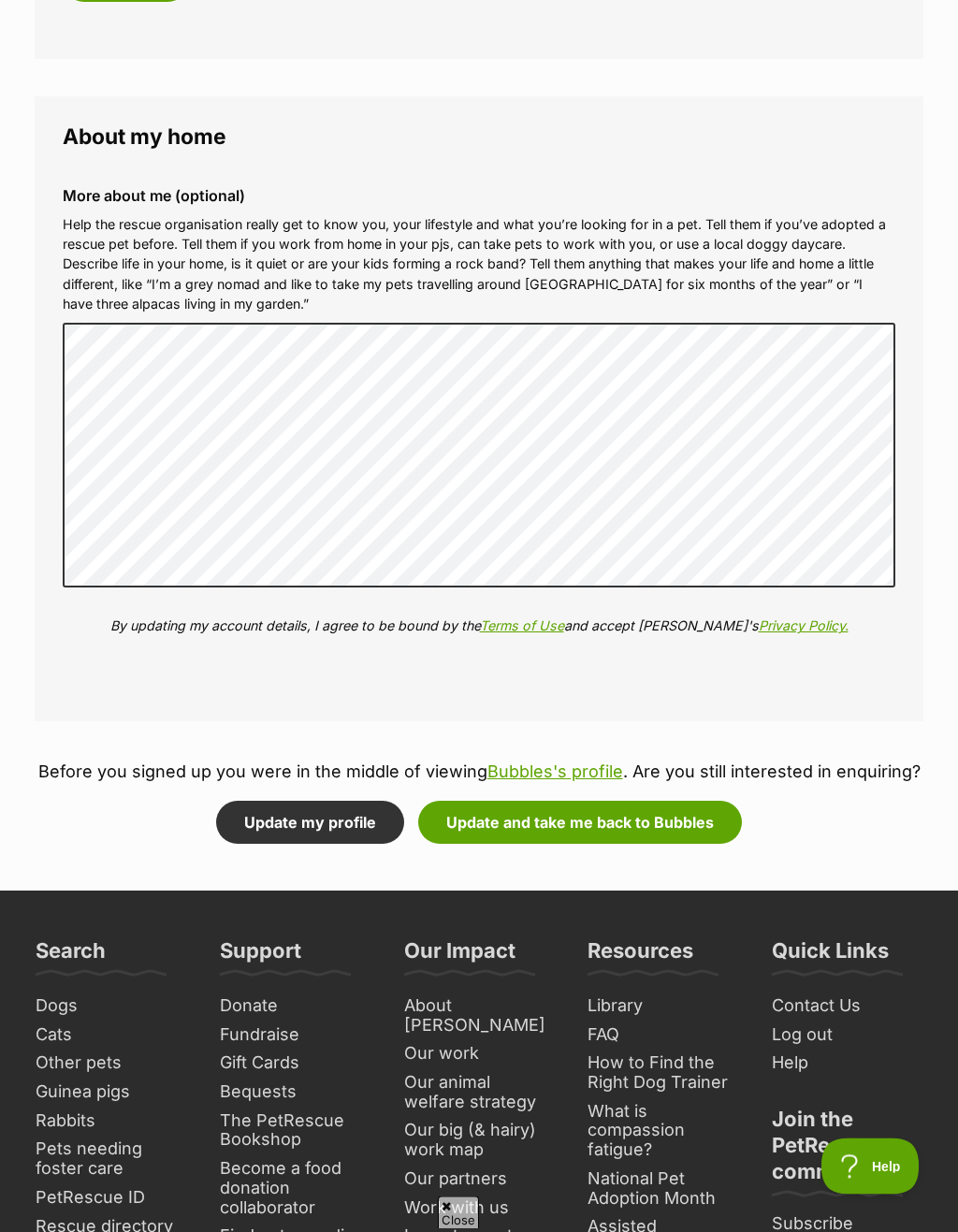
scroll to position [2366, 0]
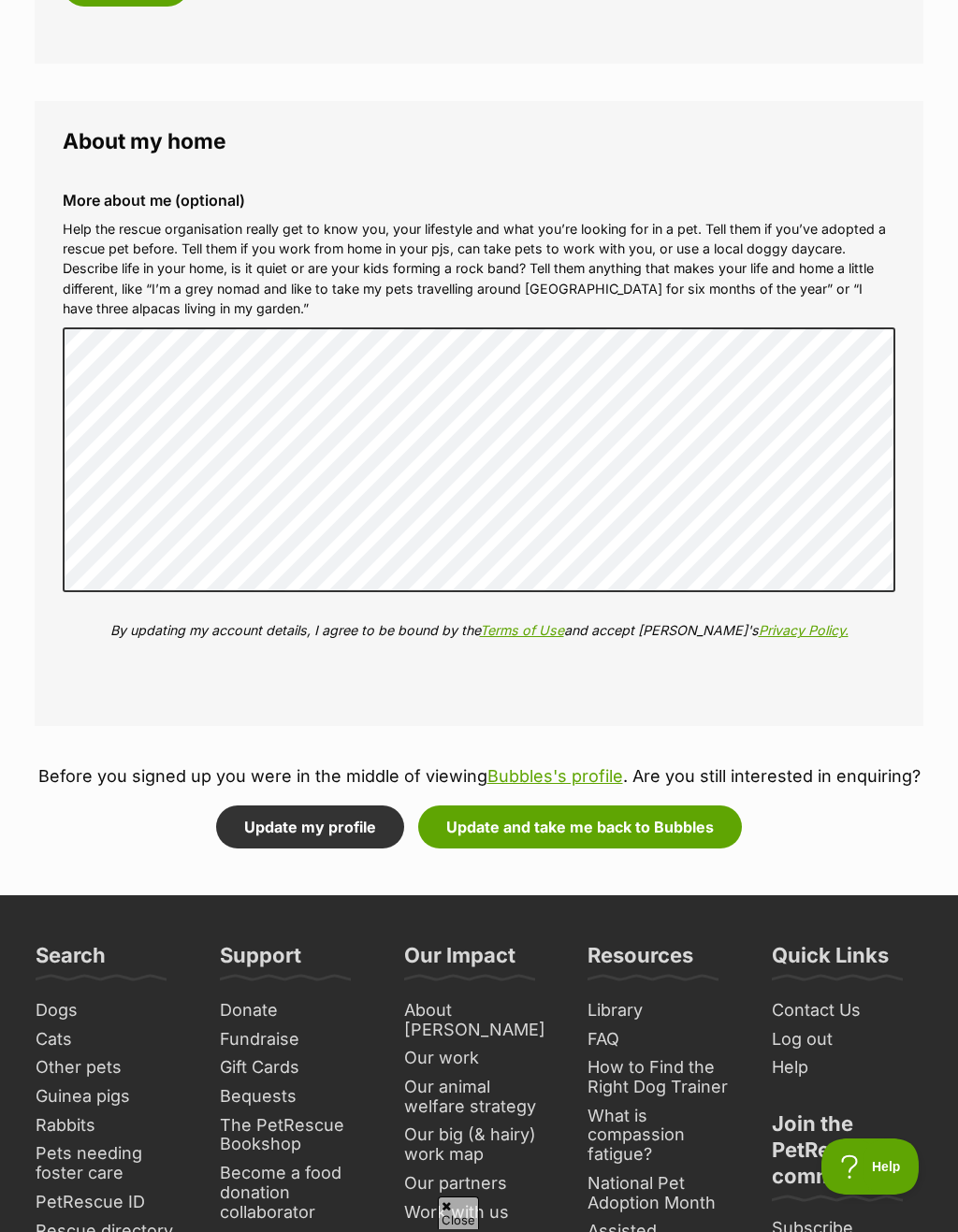
click at [702, 805] on button "Update and take me back to Bubbles" at bounding box center [579, 827] width 324 height 43
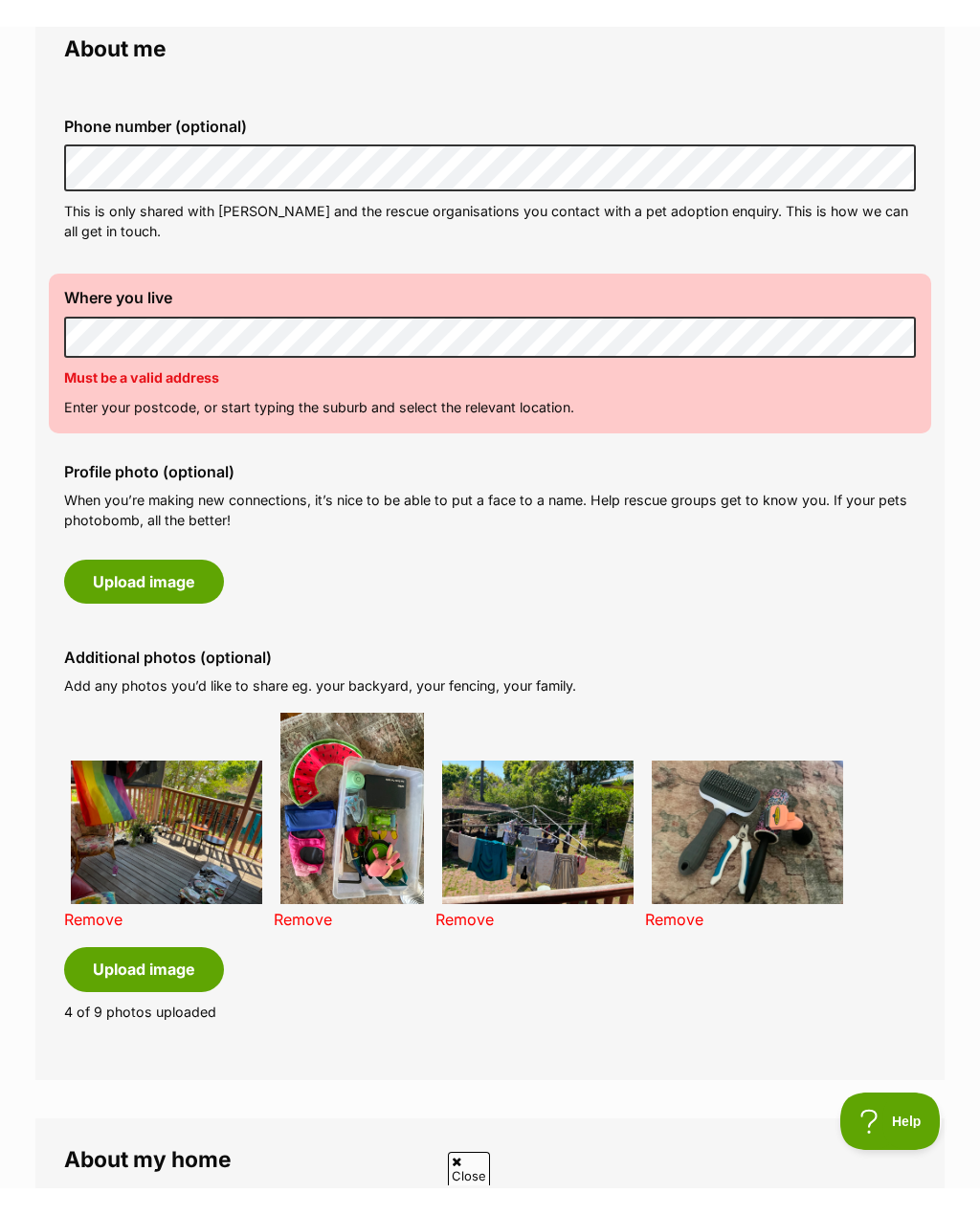
scroll to position [568, 0]
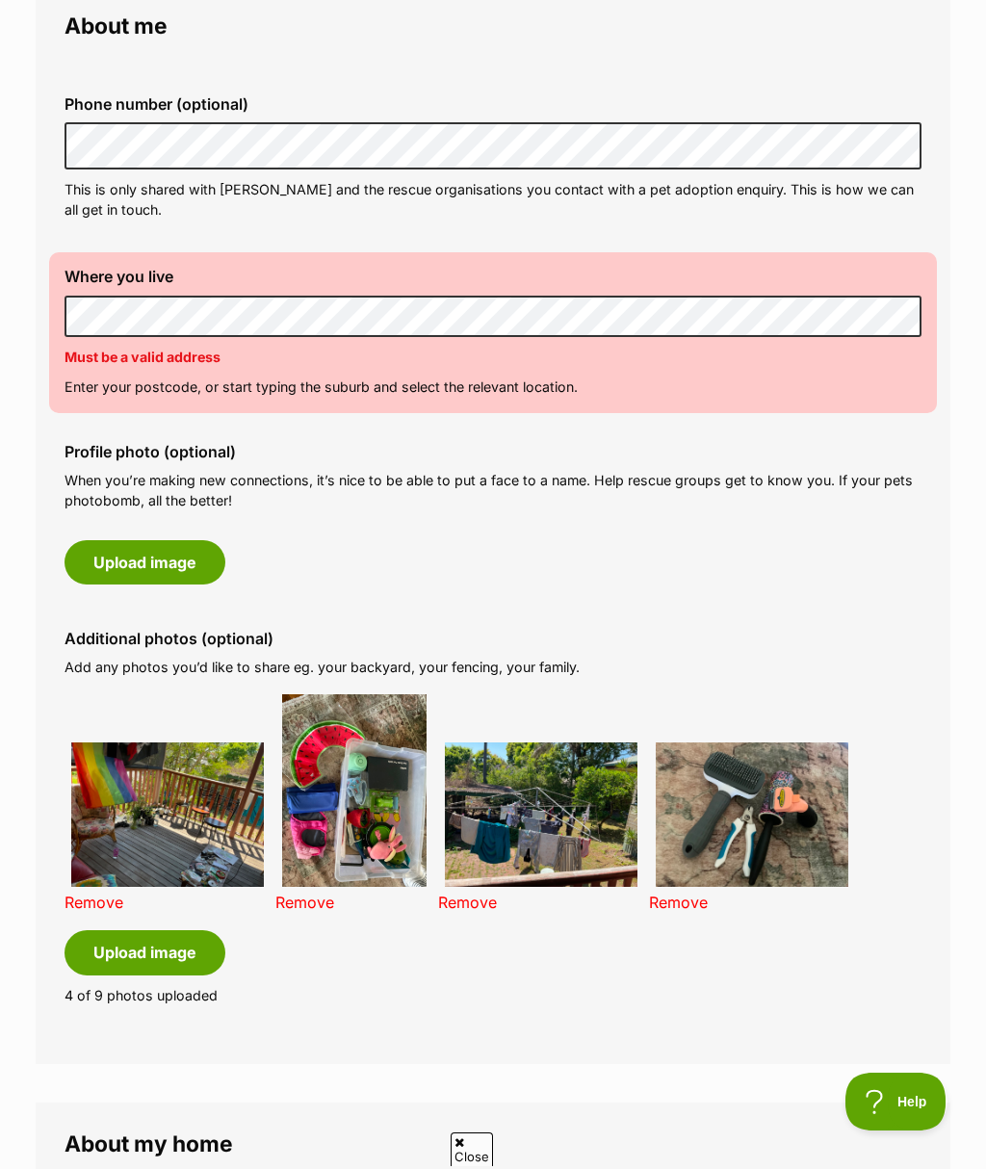
click at [738, 278] on label "Where you live" at bounding box center [492, 276] width 857 height 17
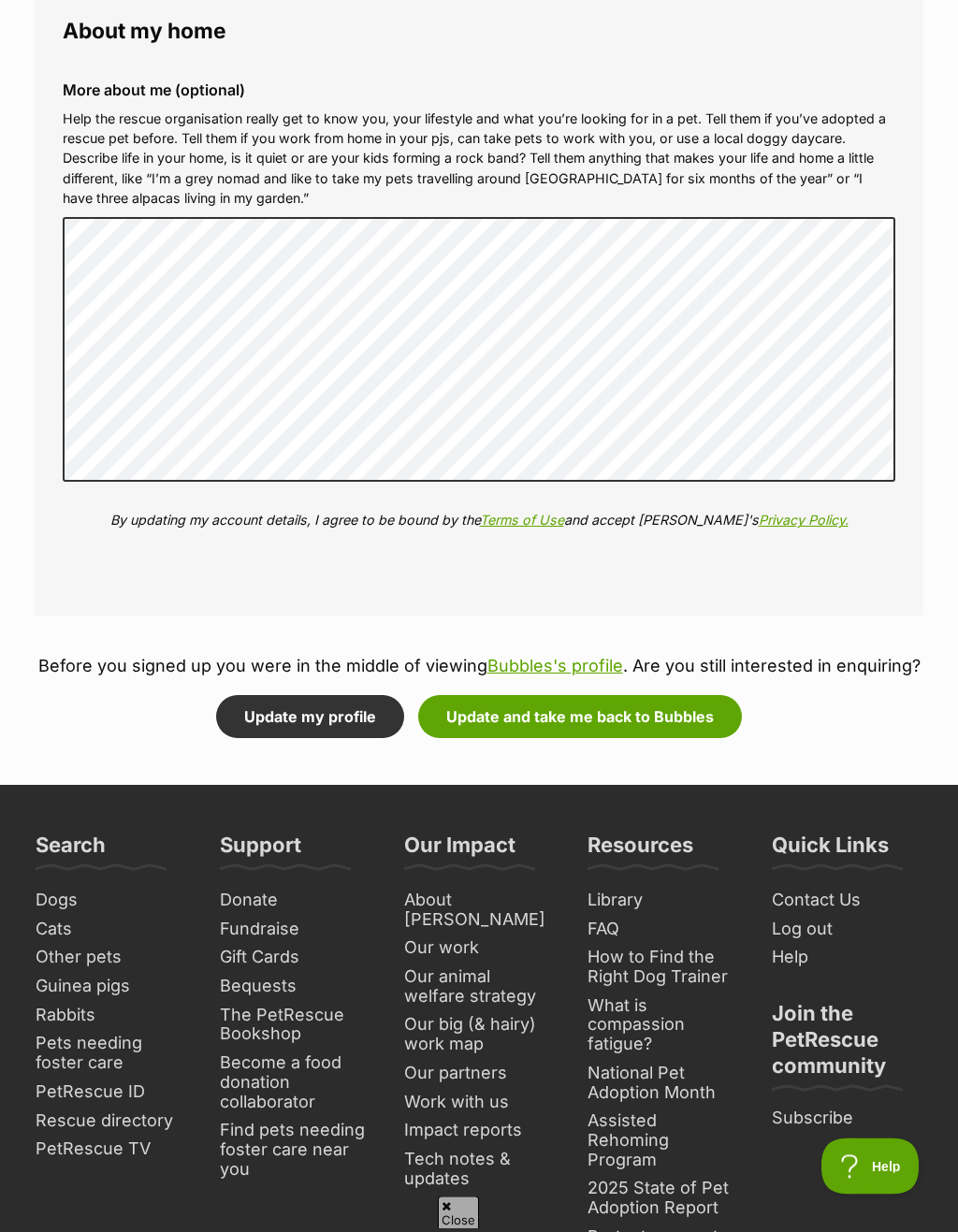
scroll to position [2500, 0]
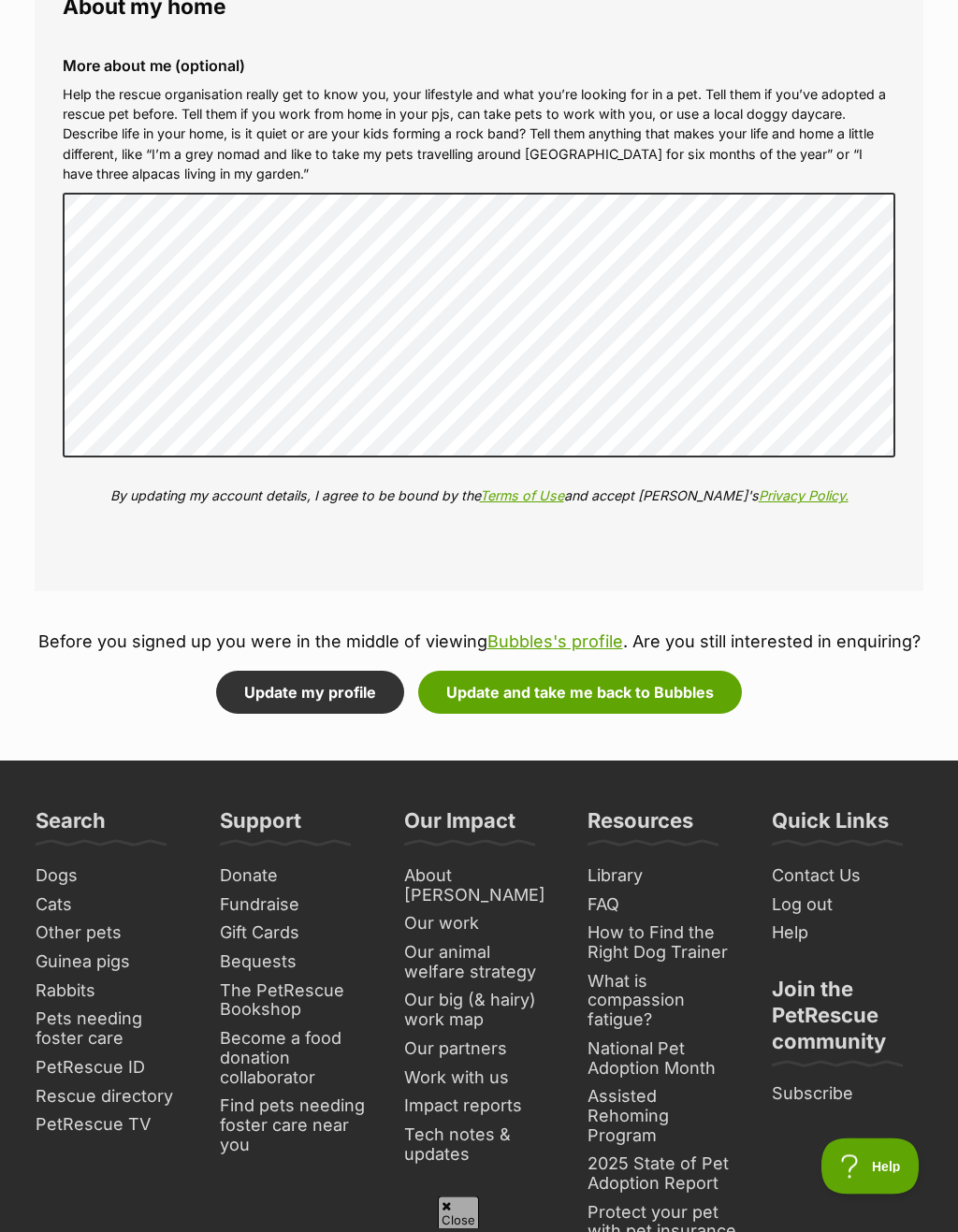
click at [695, 689] on button "Update and take me back to Bubbles" at bounding box center [579, 693] width 324 height 43
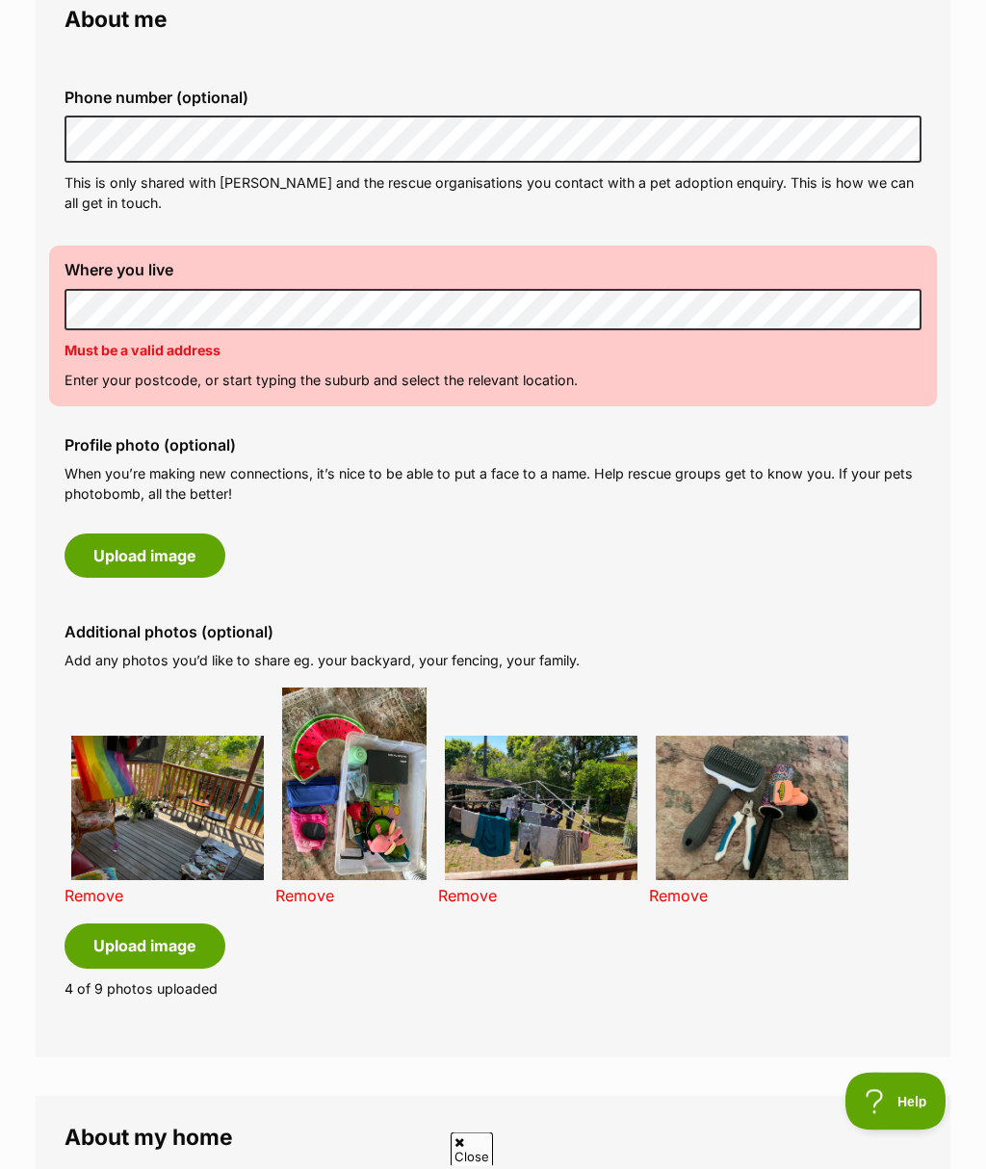
scroll to position [562, 0]
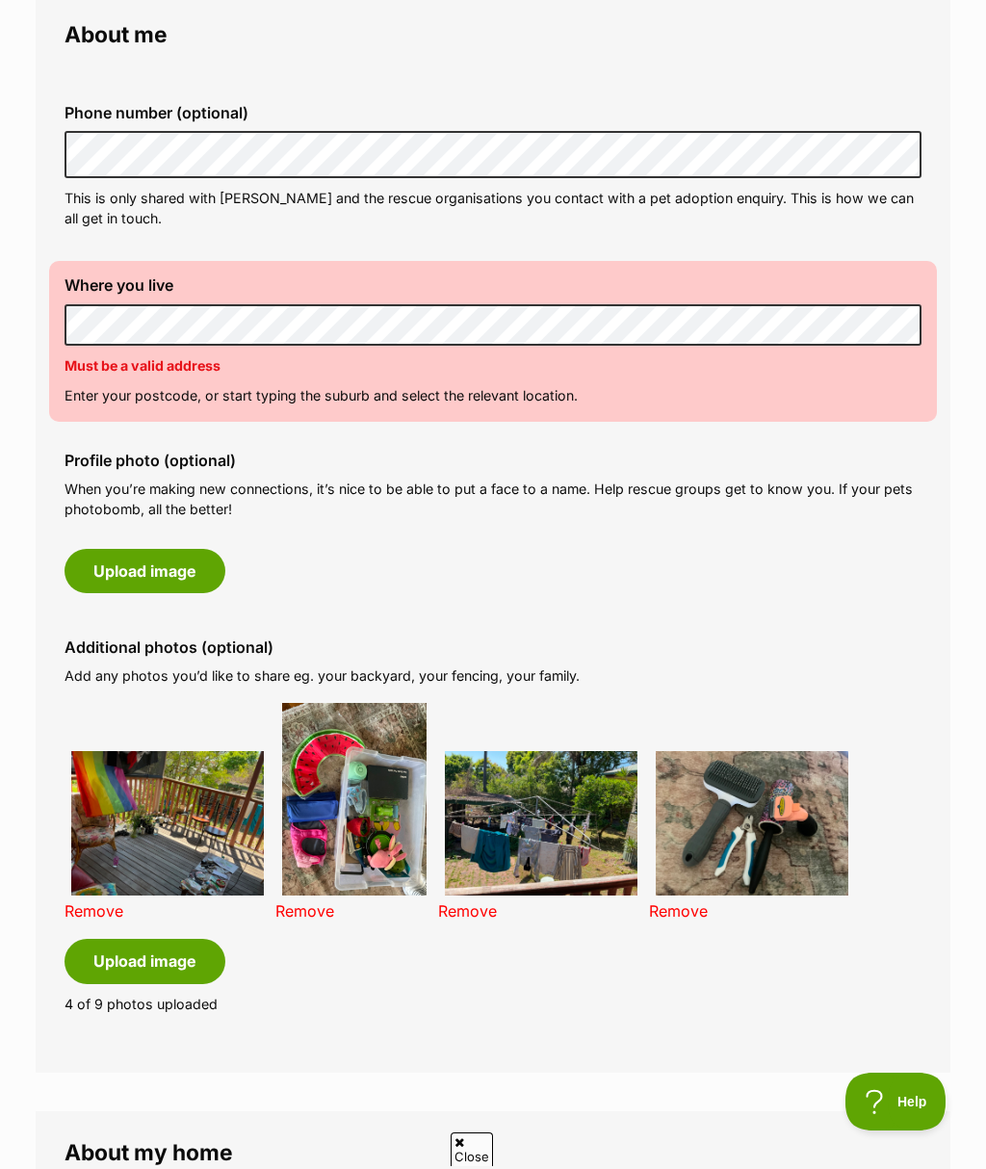
click at [816, 290] on label "Where you live" at bounding box center [492, 284] width 857 height 17
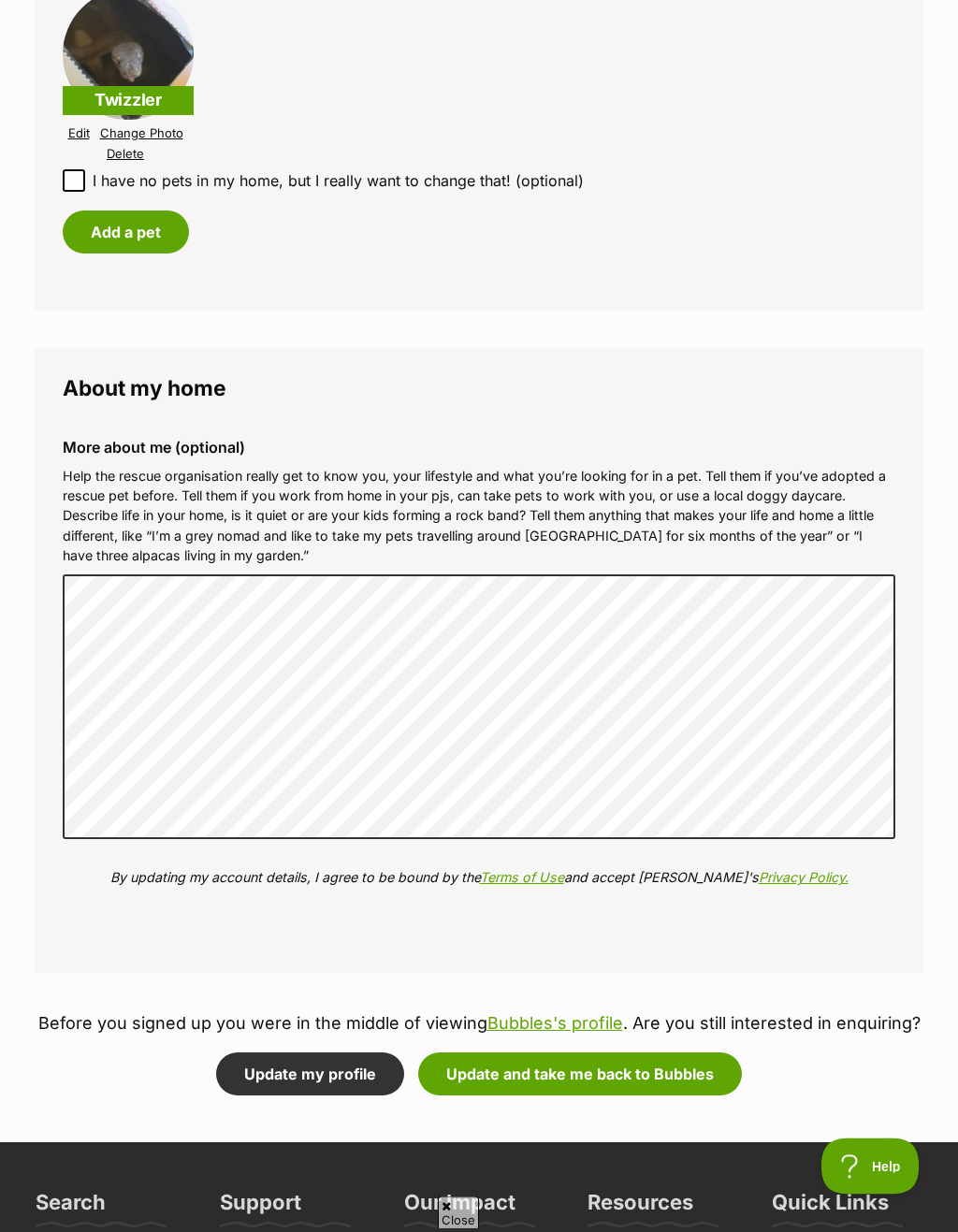
scroll to position [2120, 0]
click at [622, 1051] on button "Update and take me back to Bubbles" at bounding box center [579, 1073] width 324 height 43
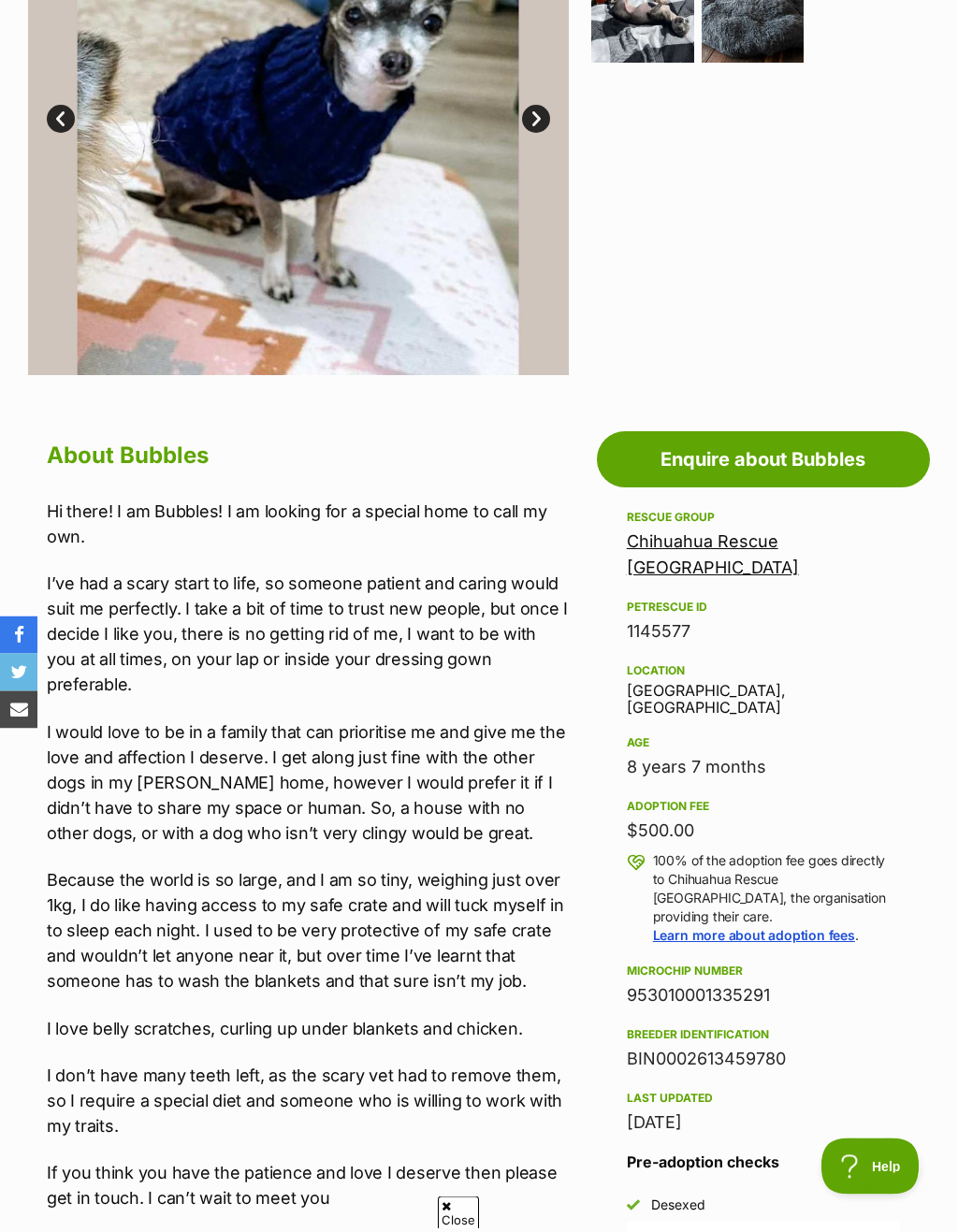
scroll to position [556, 0]
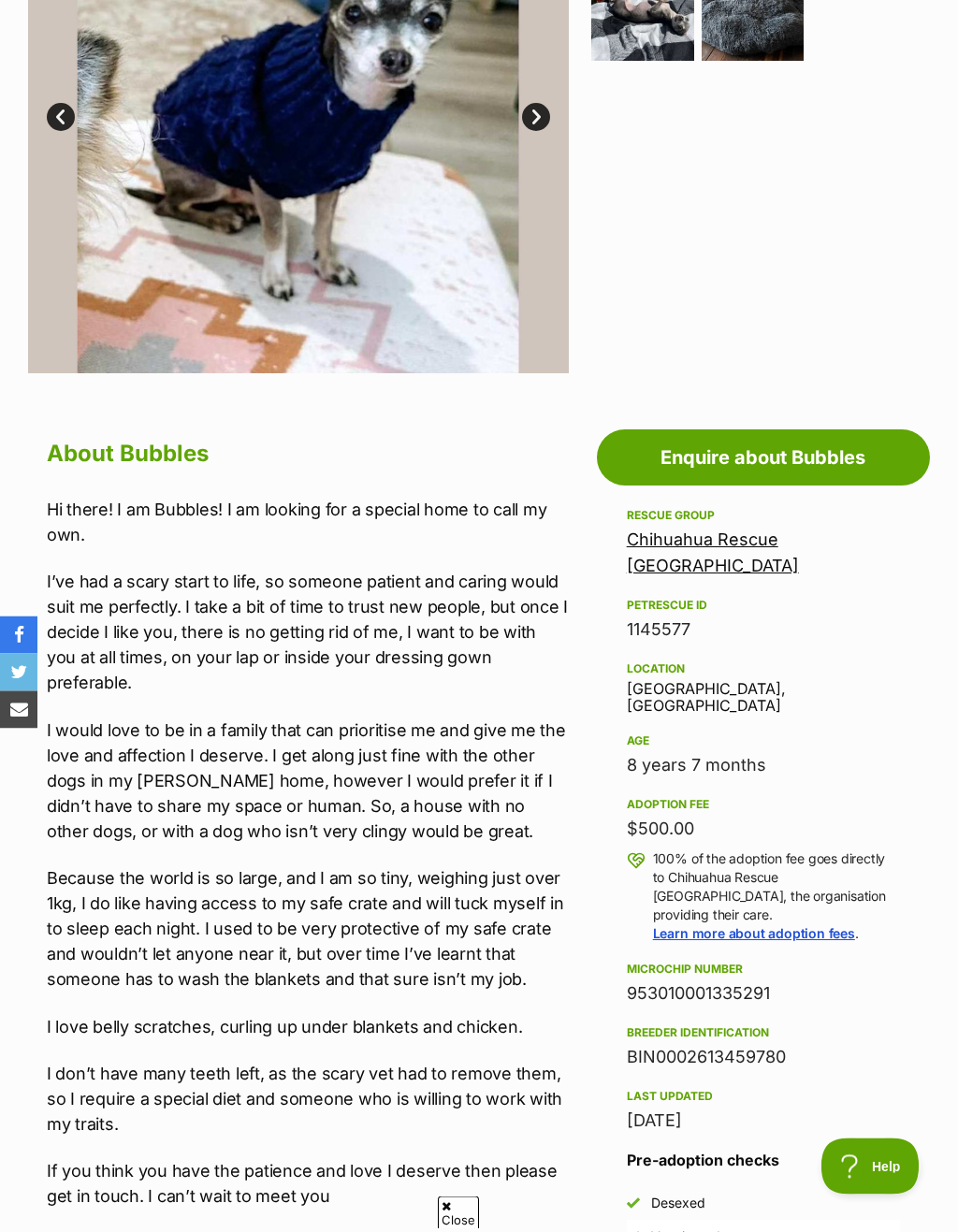
click at [751, 443] on link "Enquire about Bubbles" at bounding box center [763, 459] width 333 height 56
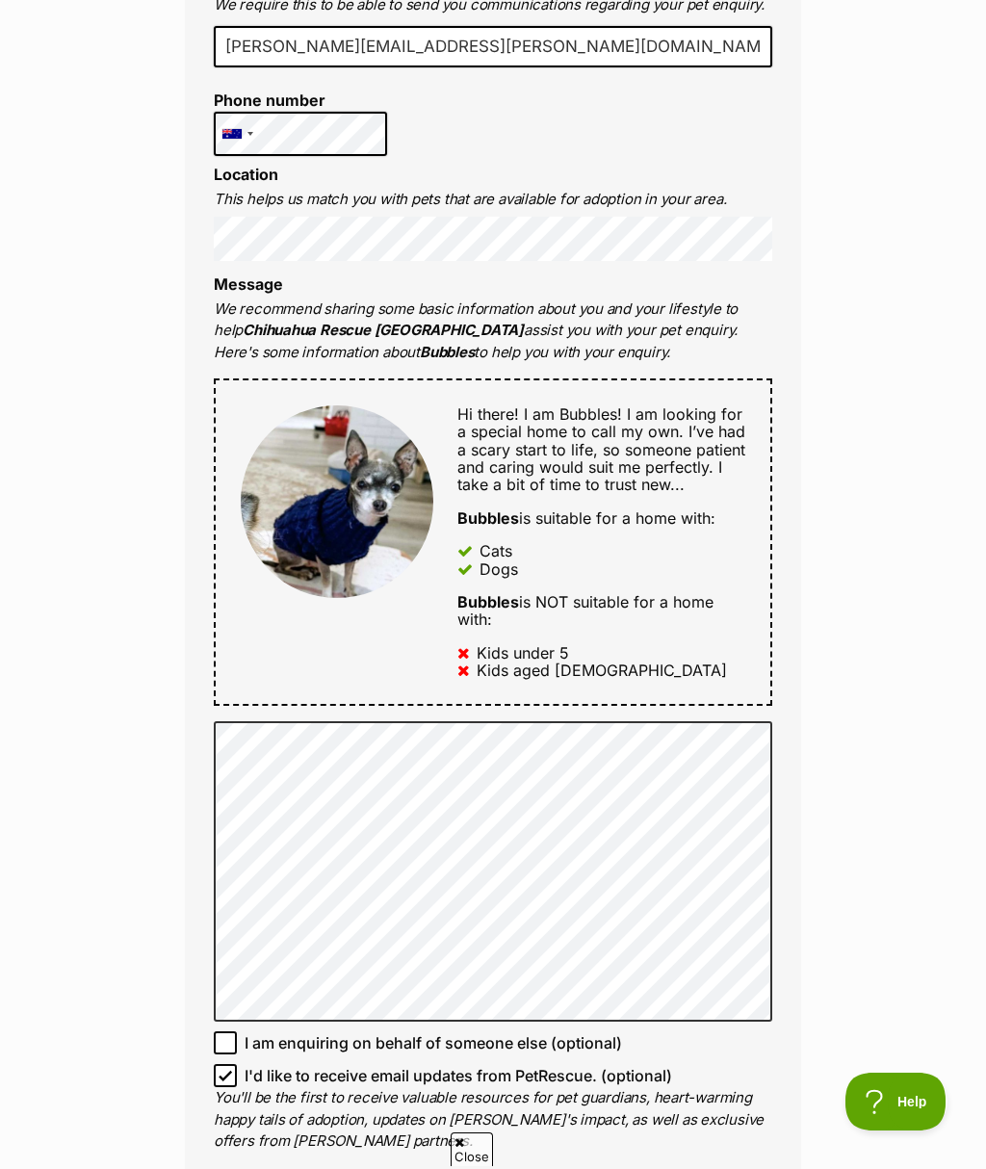
scroll to position [597, 0]
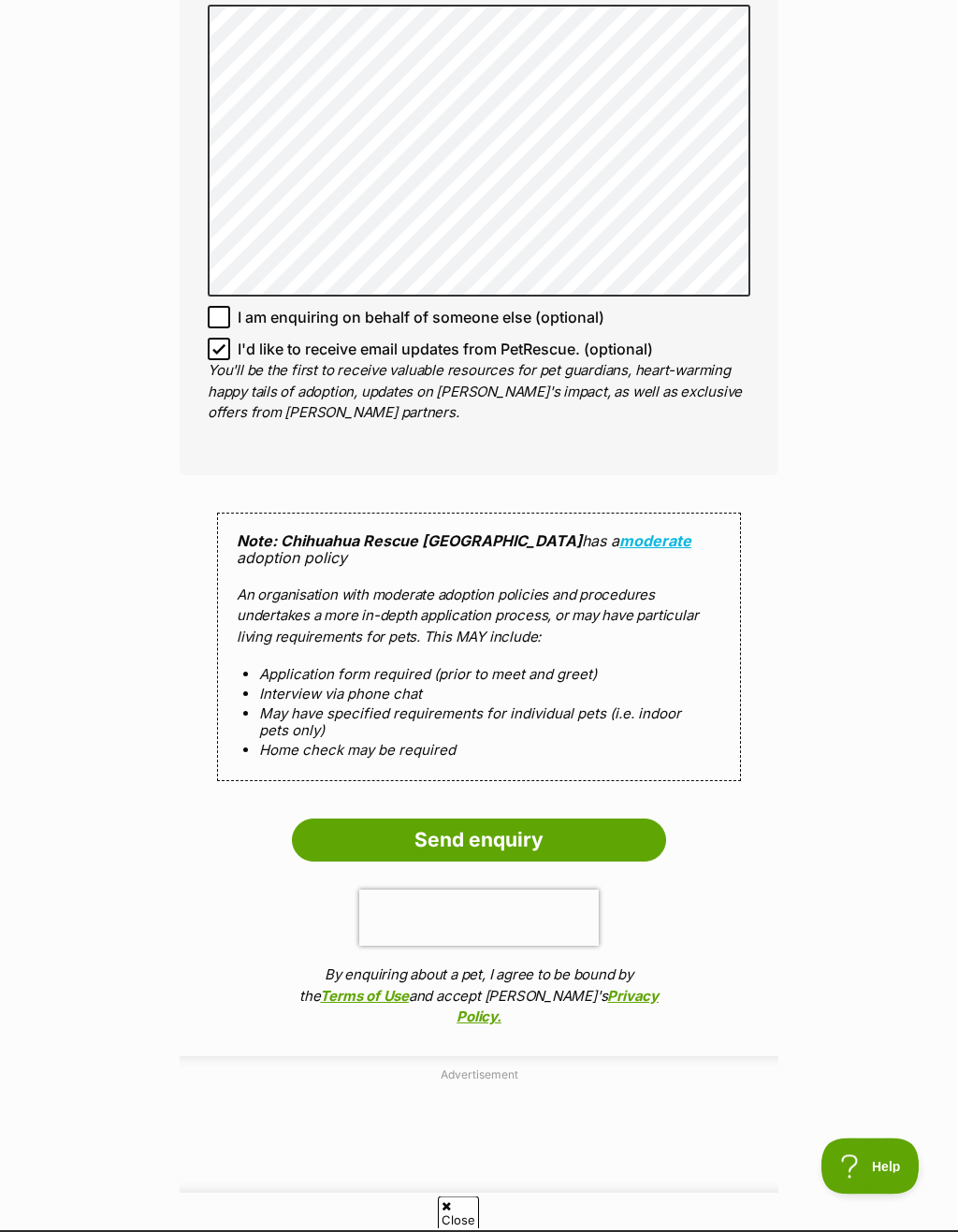
click at [632, 819] on input "Send enquiry" at bounding box center [478, 840] width 374 height 43
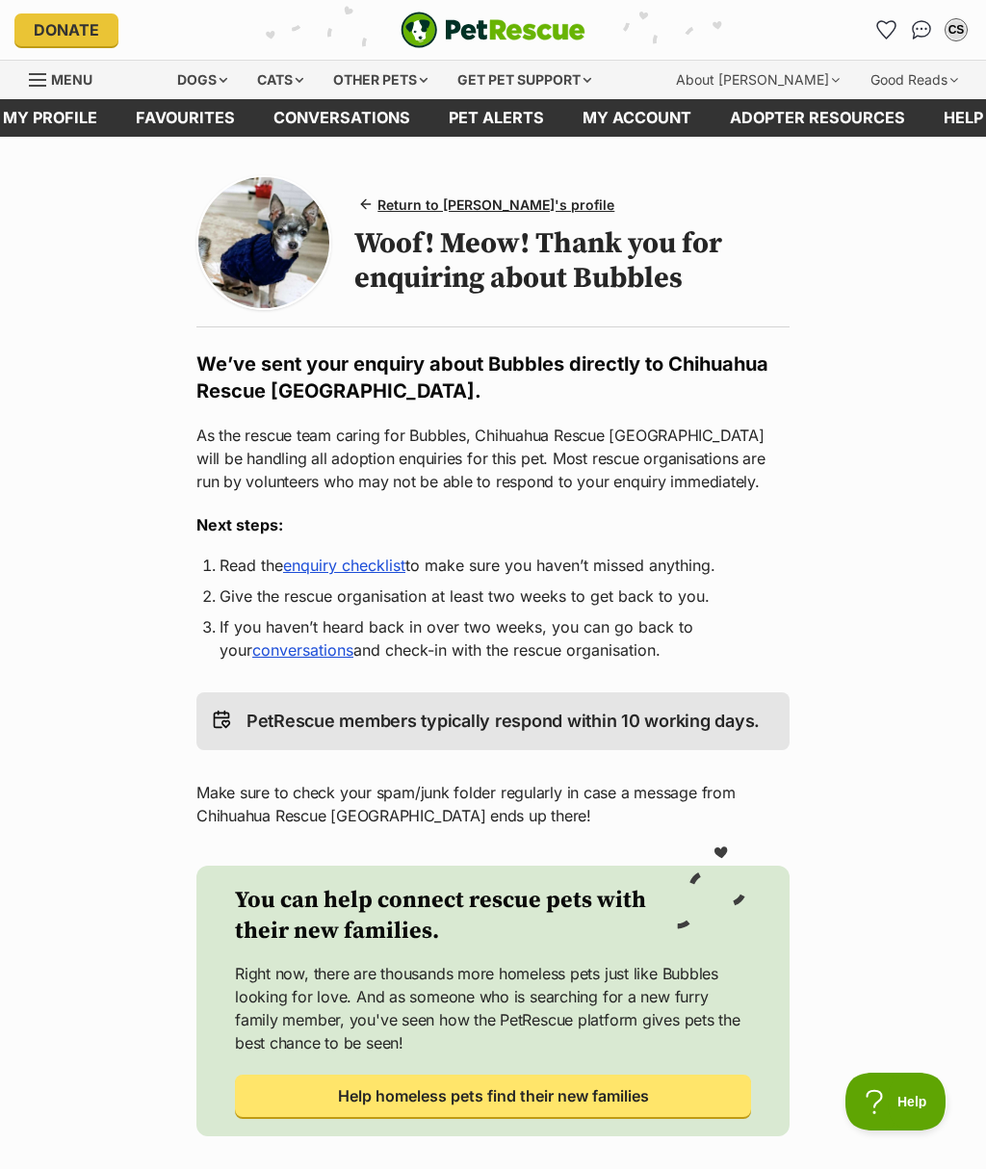
click at [493, 194] on span "Return to Bubbles's profile" at bounding box center [495, 204] width 237 height 20
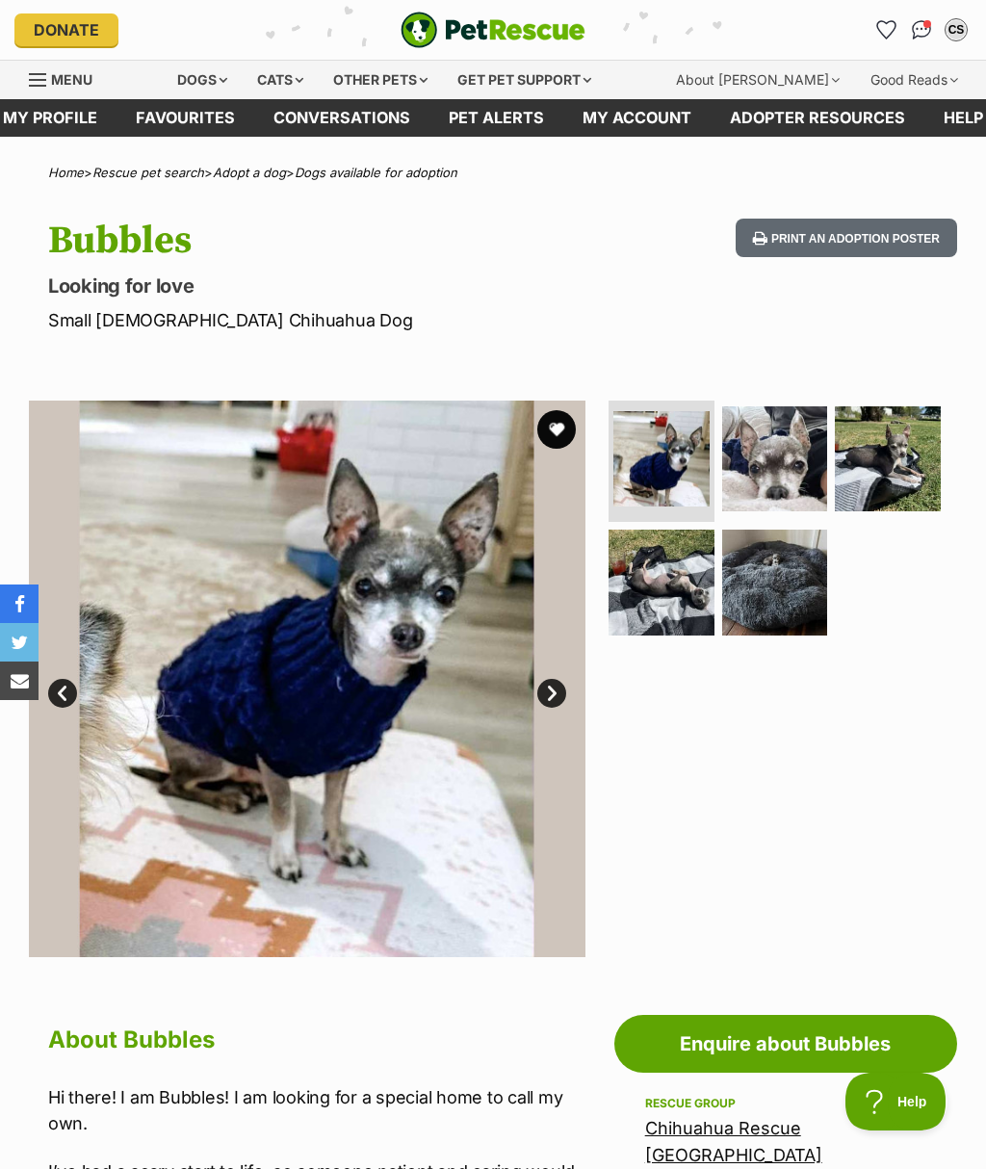
click at [779, 414] on img at bounding box center [775, 459] width 106 height 106
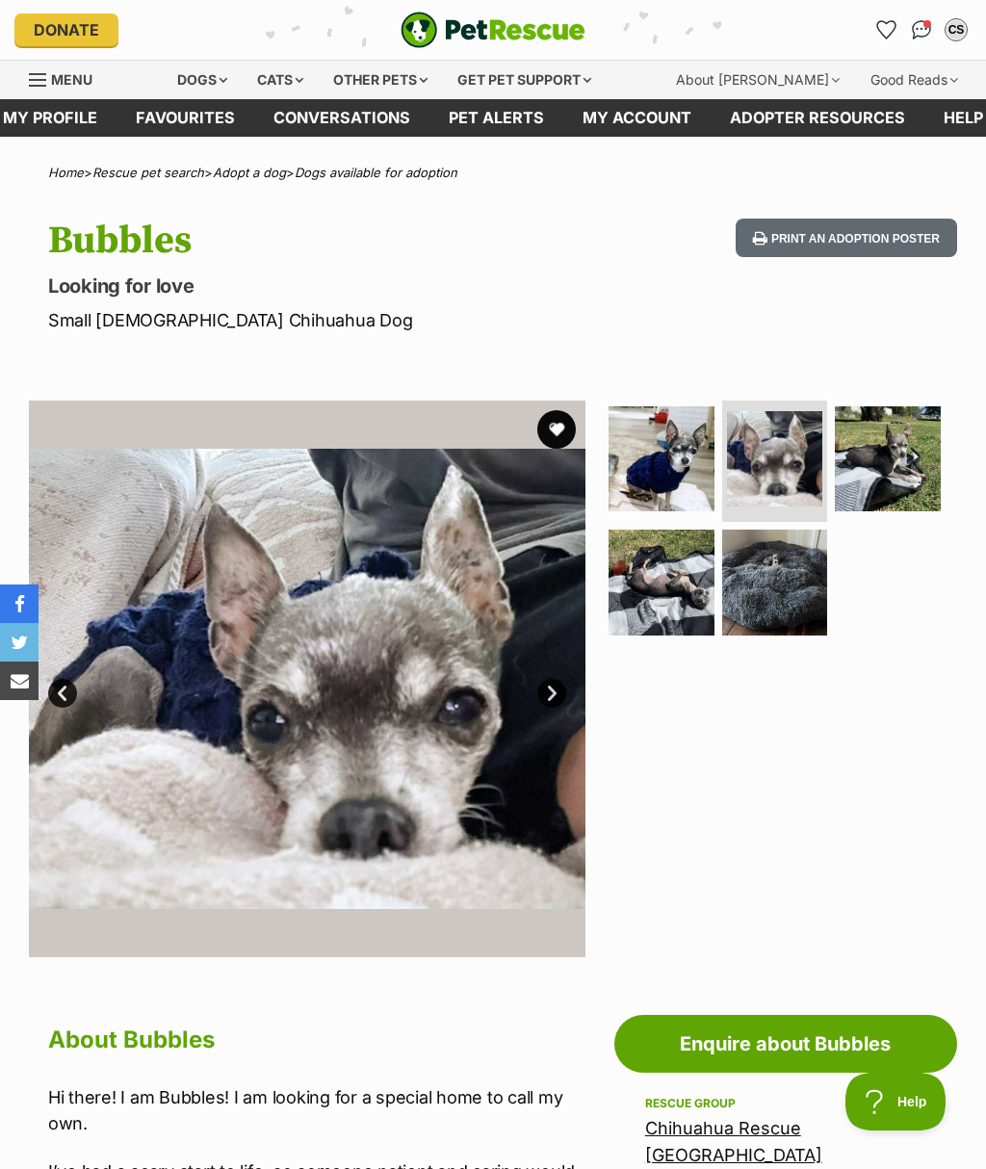
click at [777, 564] on img at bounding box center [775, 582] width 106 height 106
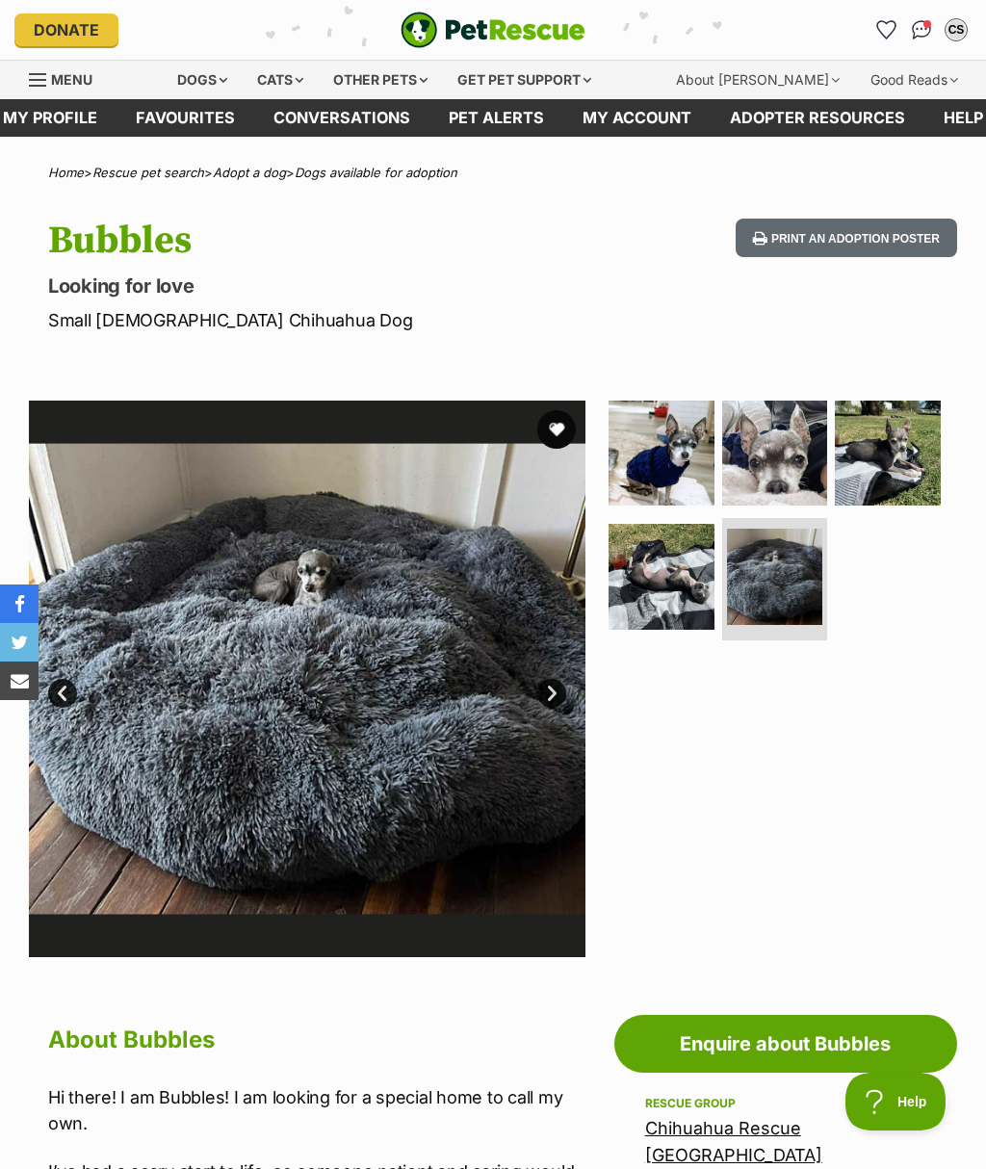
click at [701, 553] on img at bounding box center [661, 577] width 106 height 106
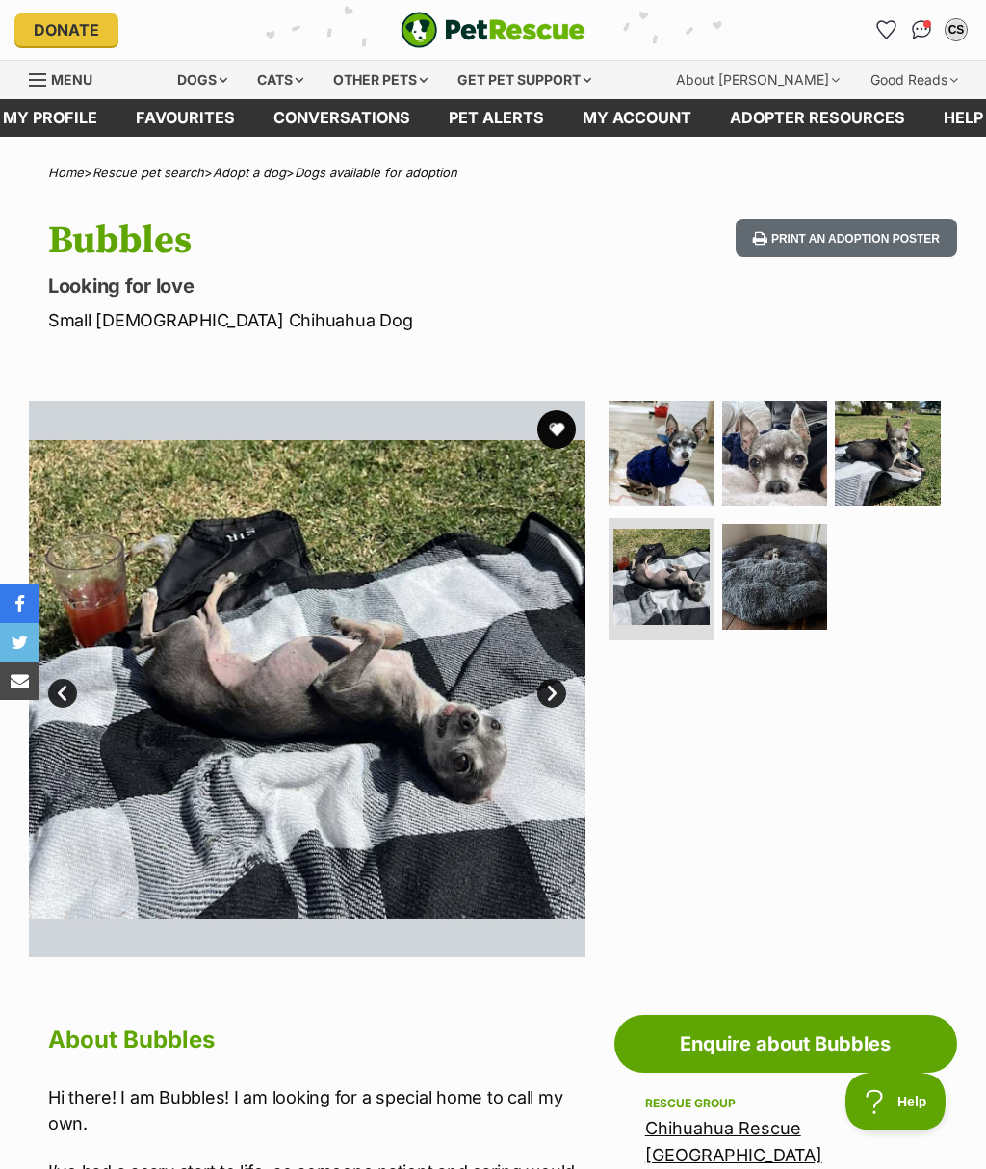
click at [862, 444] on img at bounding box center [888, 453] width 106 height 106
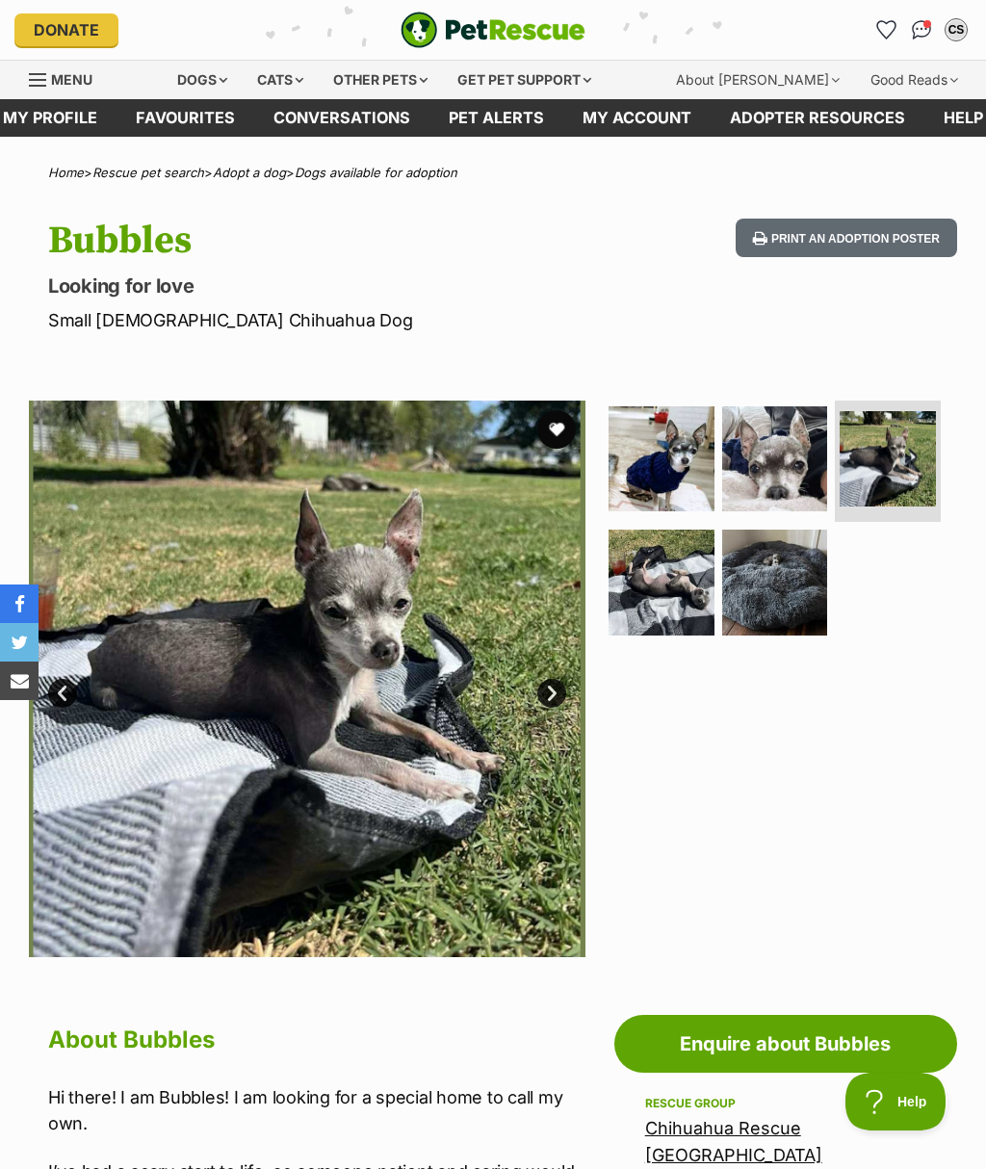
click at [235, 86] on div "Dogs" at bounding box center [202, 80] width 77 height 39
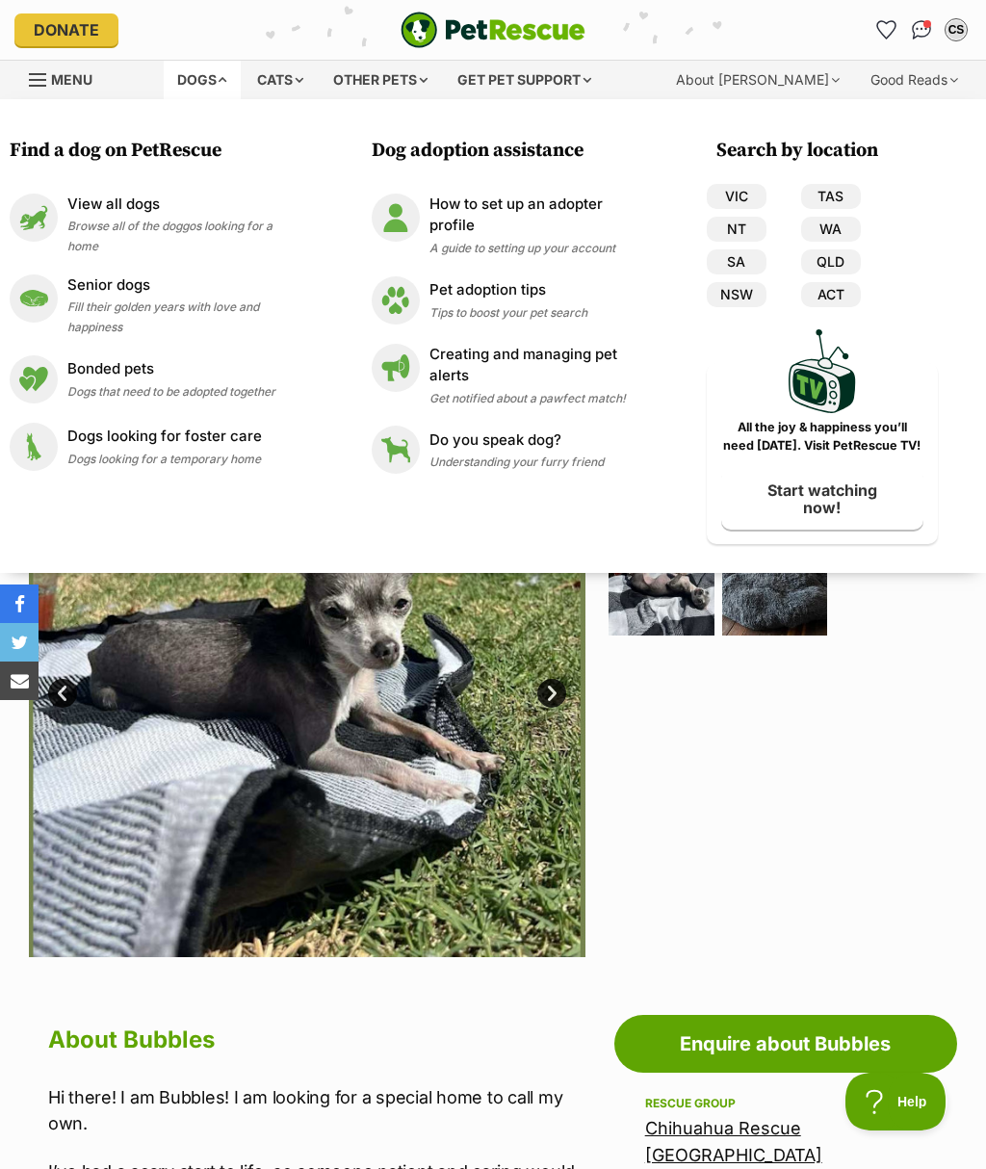
click at [837, 273] on link "QLD" at bounding box center [831, 261] width 60 height 25
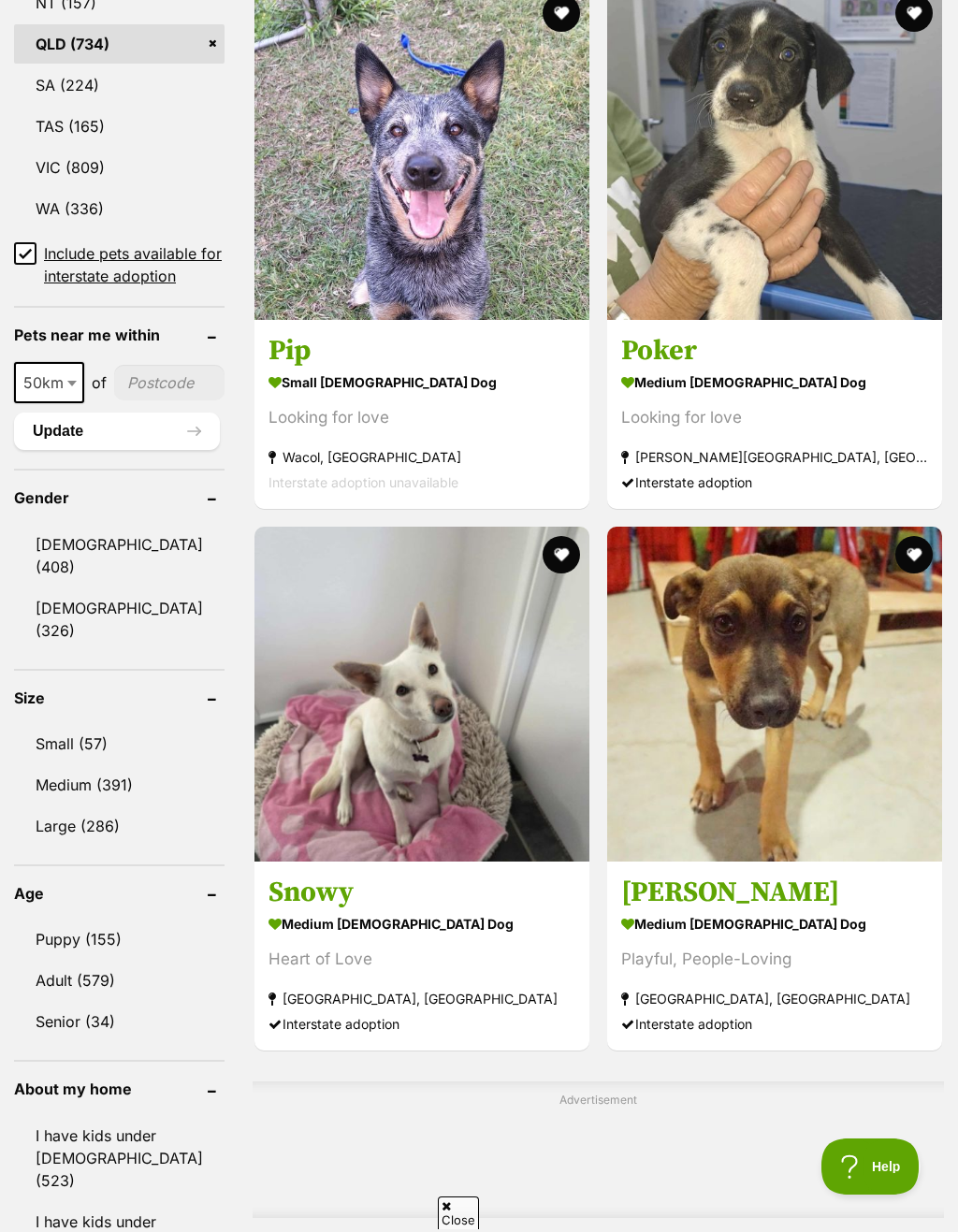
scroll to position [1273, 0]
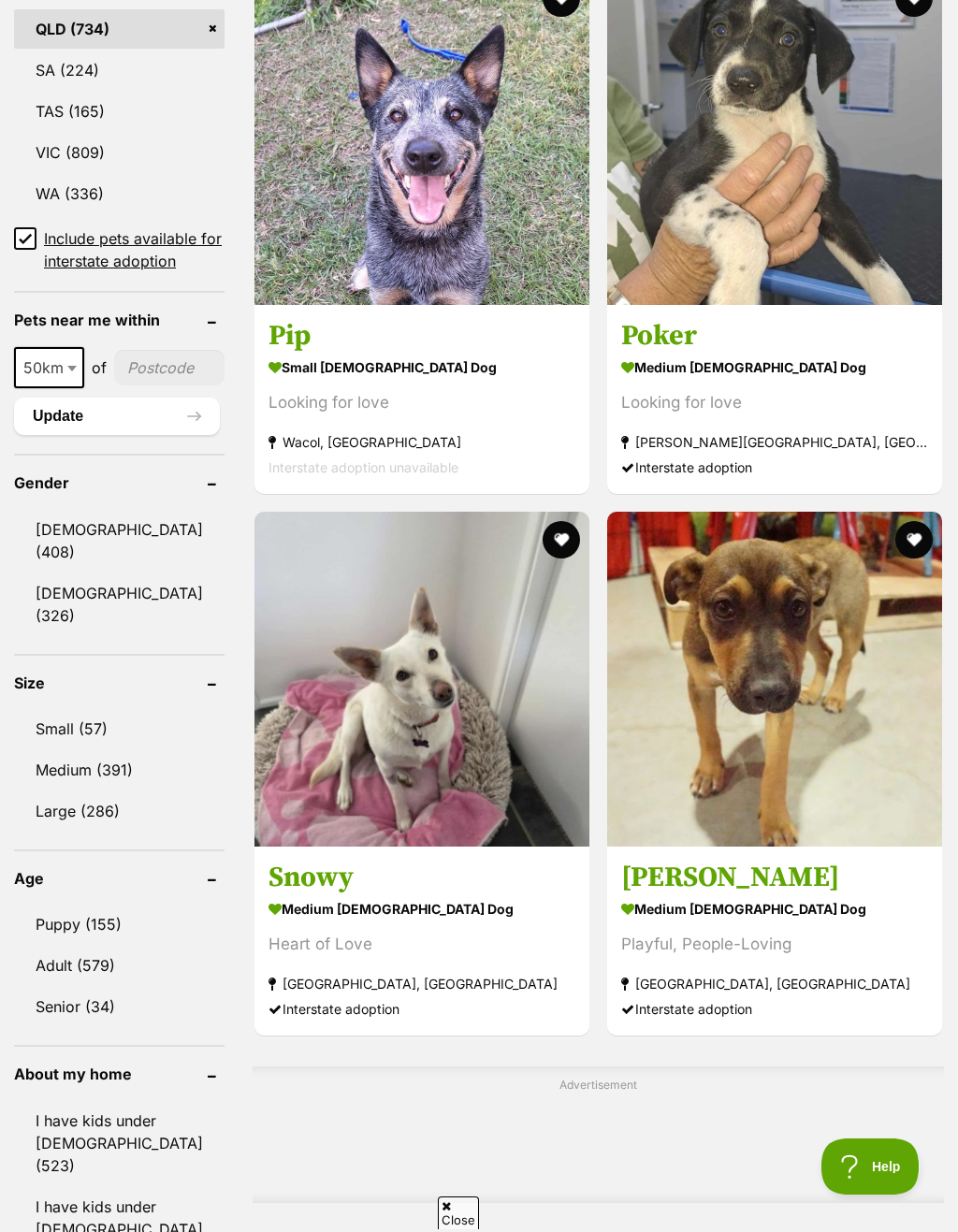
click at [49, 719] on link "Small (57)" at bounding box center [119, 729] width 211 height 39
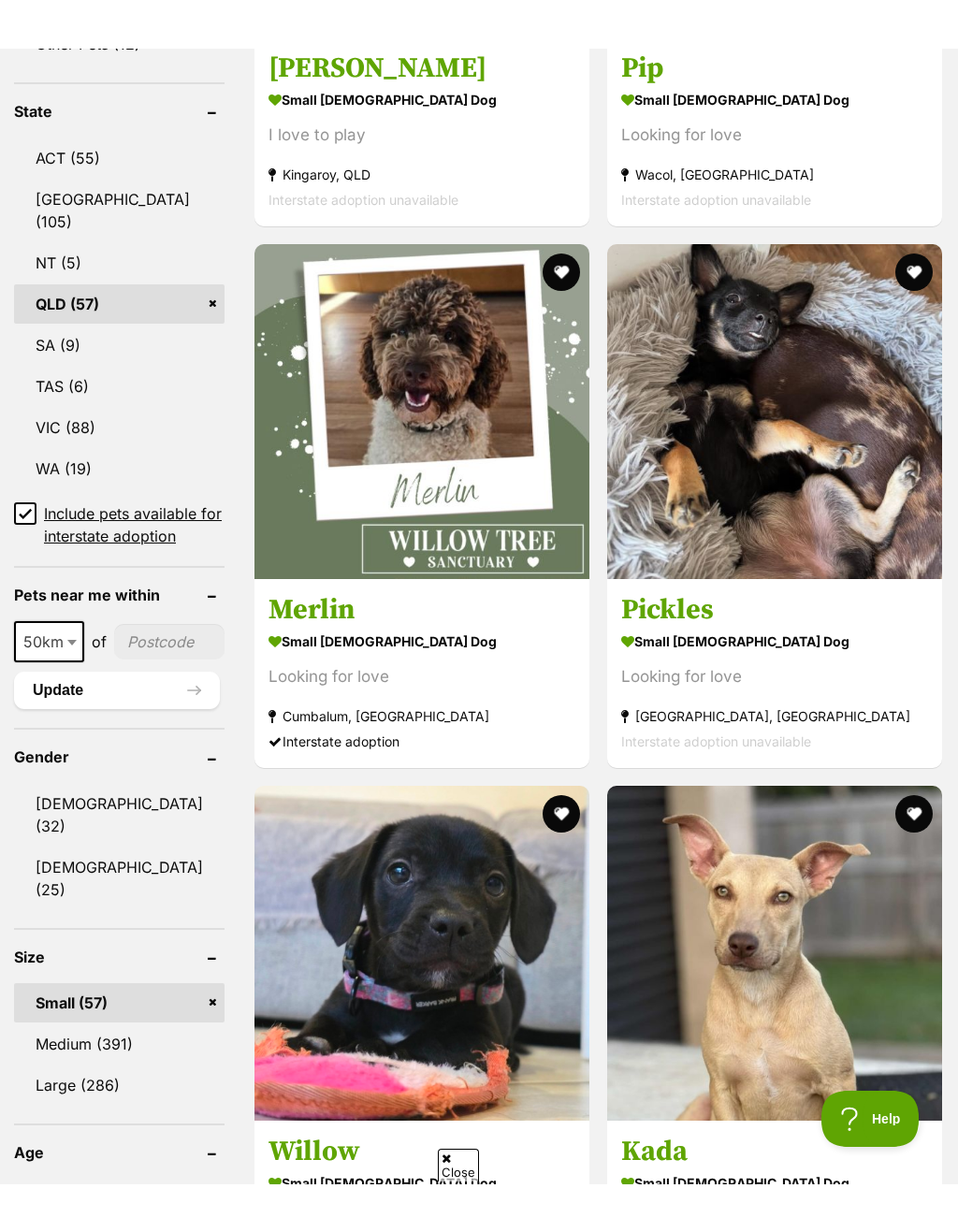
scroll to position [1050, 0]
